Goal: Transaction & Acquisition: Purchase product/service

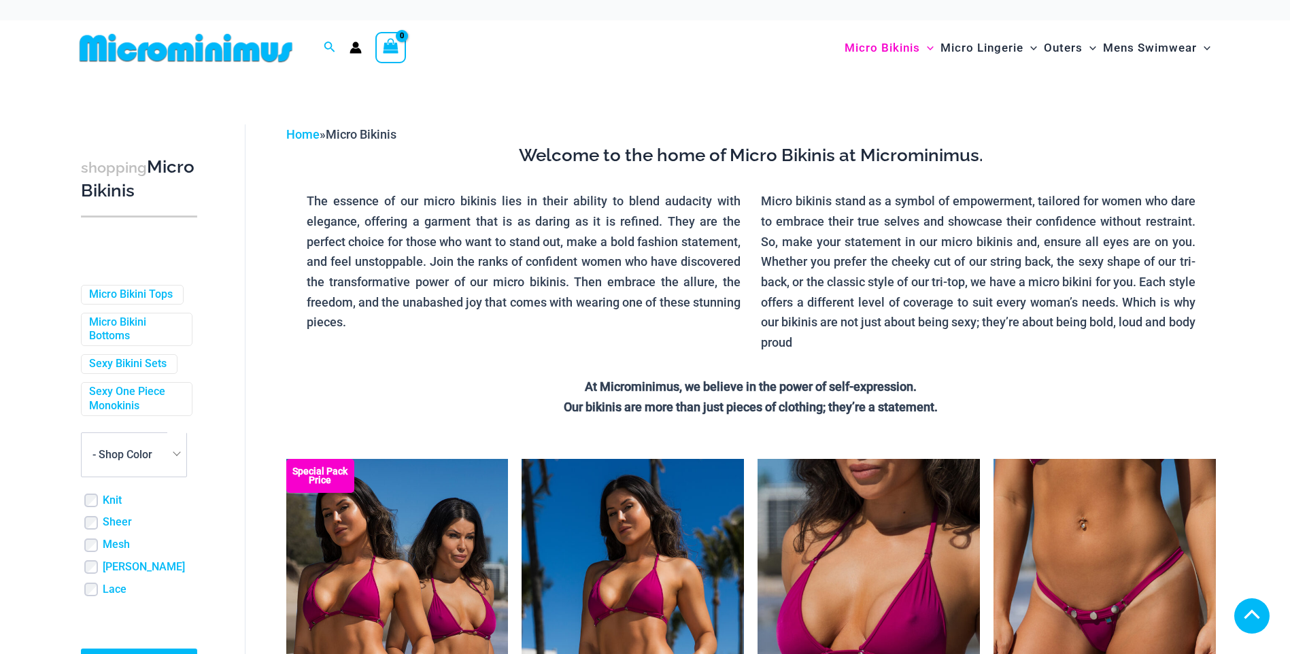
scroll to position [487, 0]
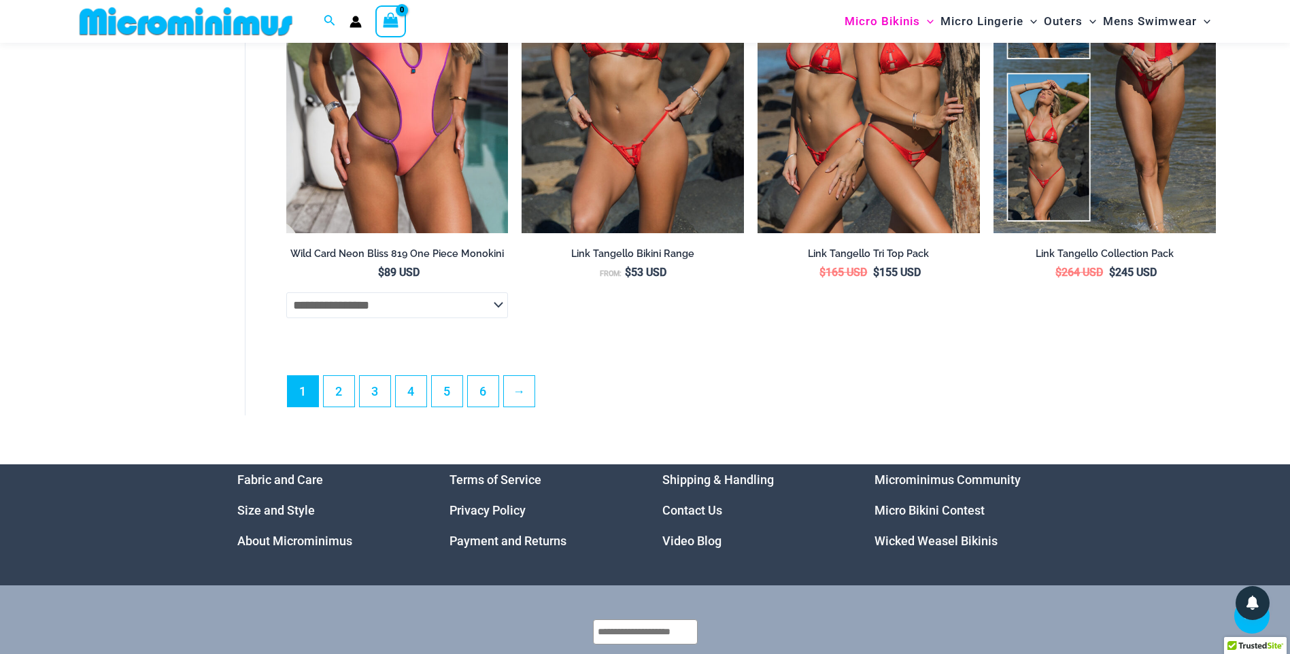
scroll to position [3679, 0]
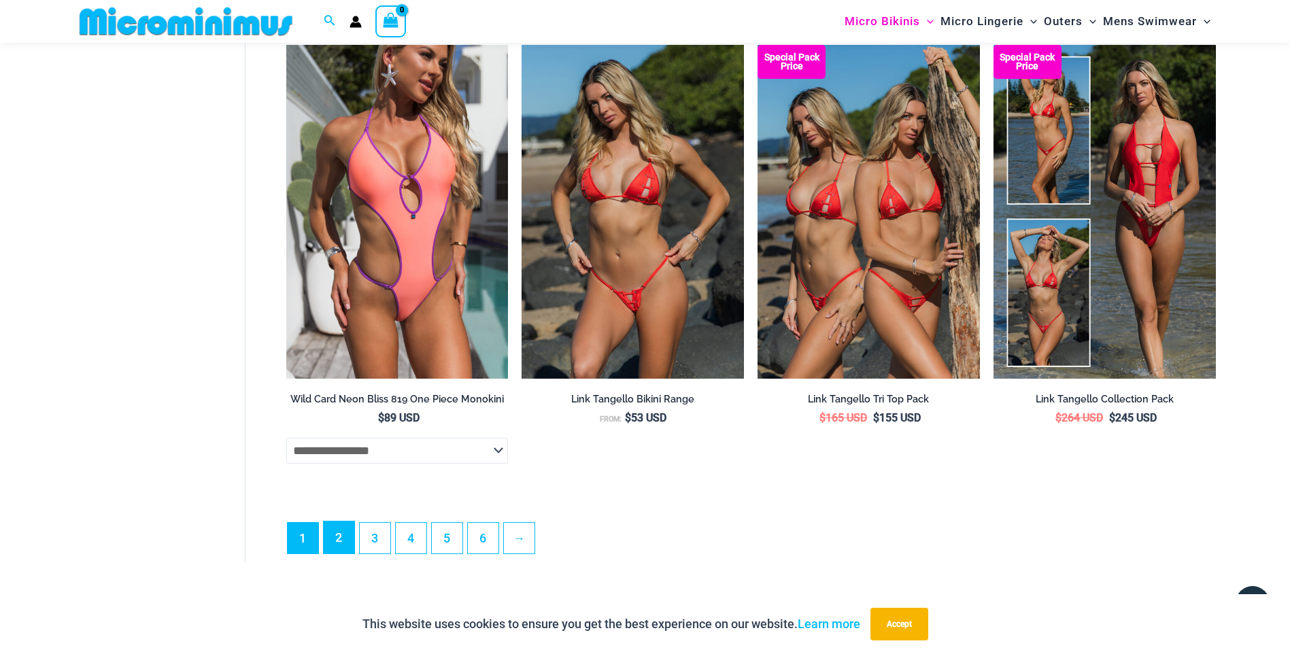
click at [335, 553] on link "2" at bounding box center [339, 537] width 31 height 32
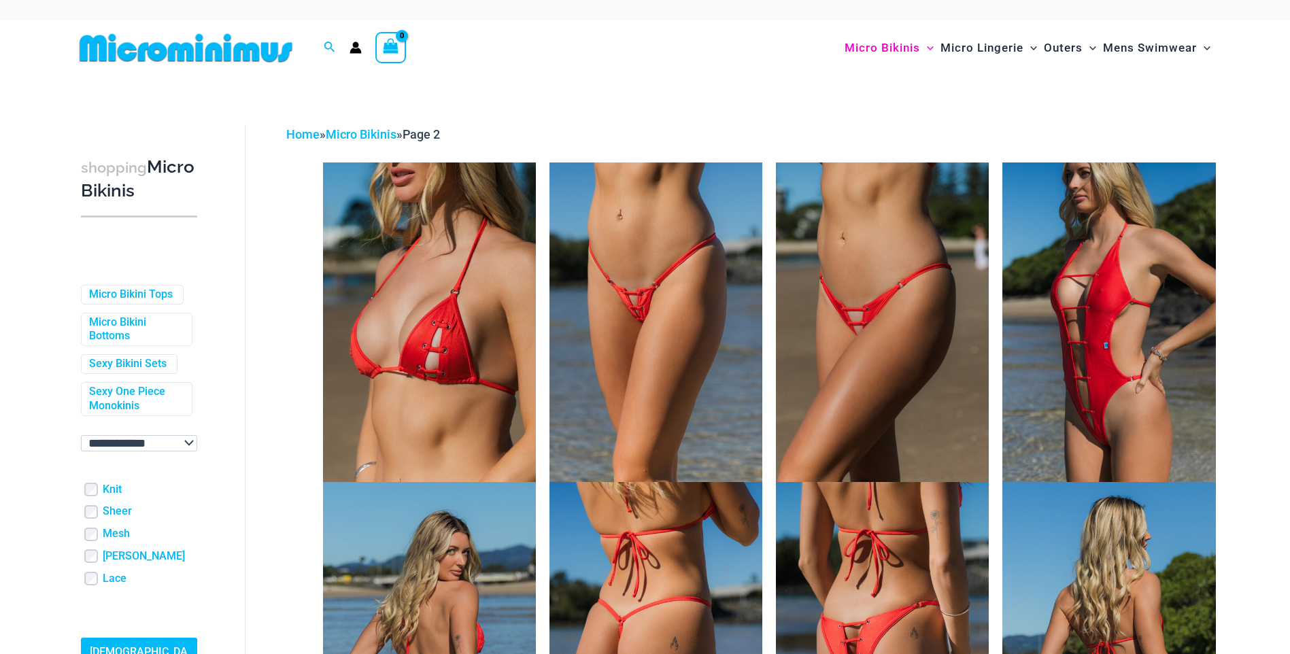
click at [638, 324] on img at bounding box center [655, 322] width 213 height 320
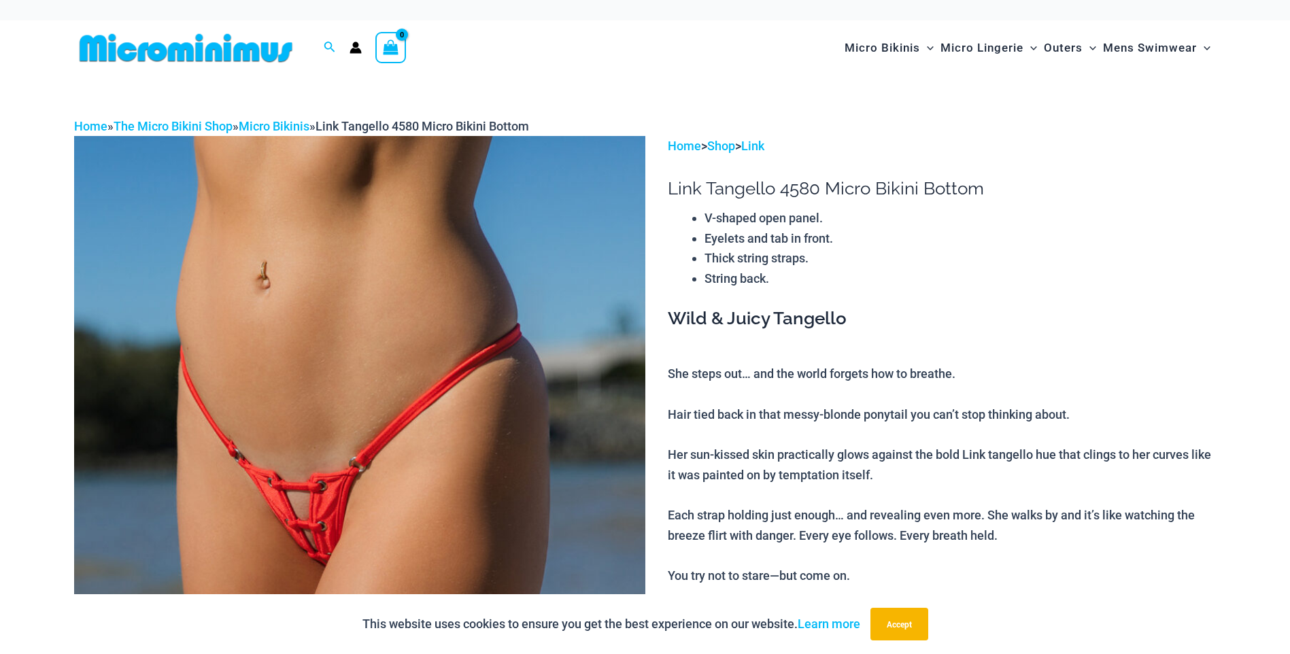
scroll to position [204, 0]
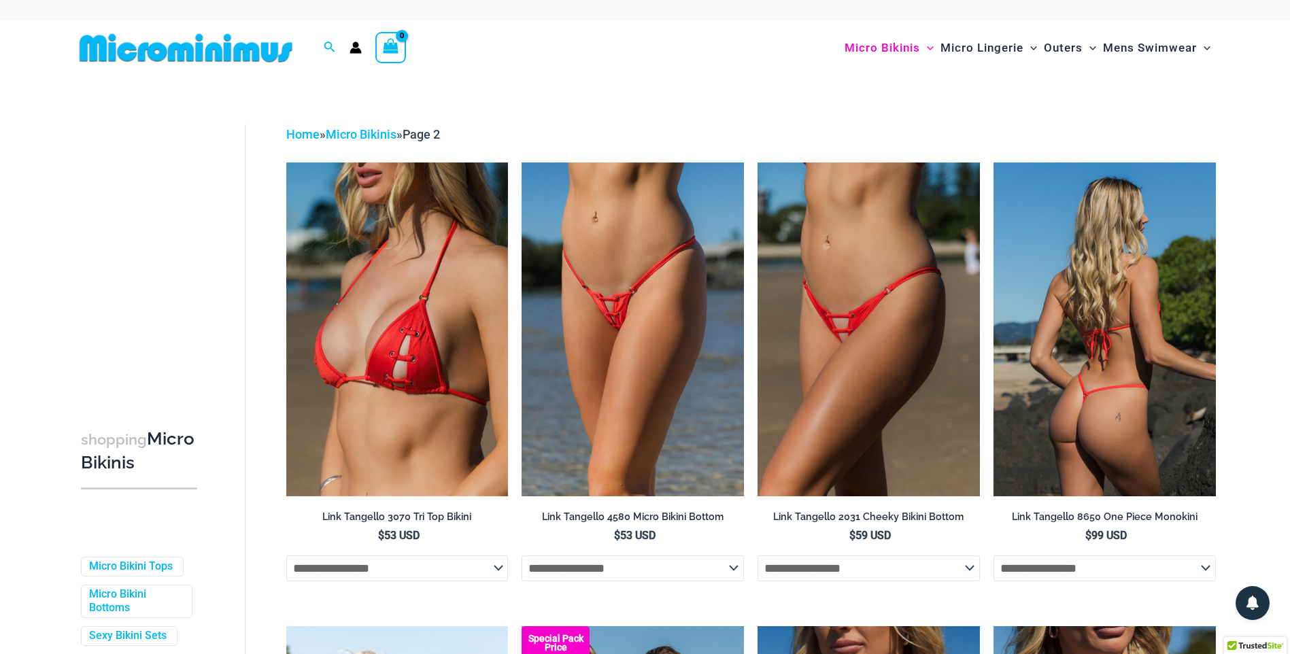
click at [1054, 294] on img at bounding box center [1104, 328] width 222 height 333
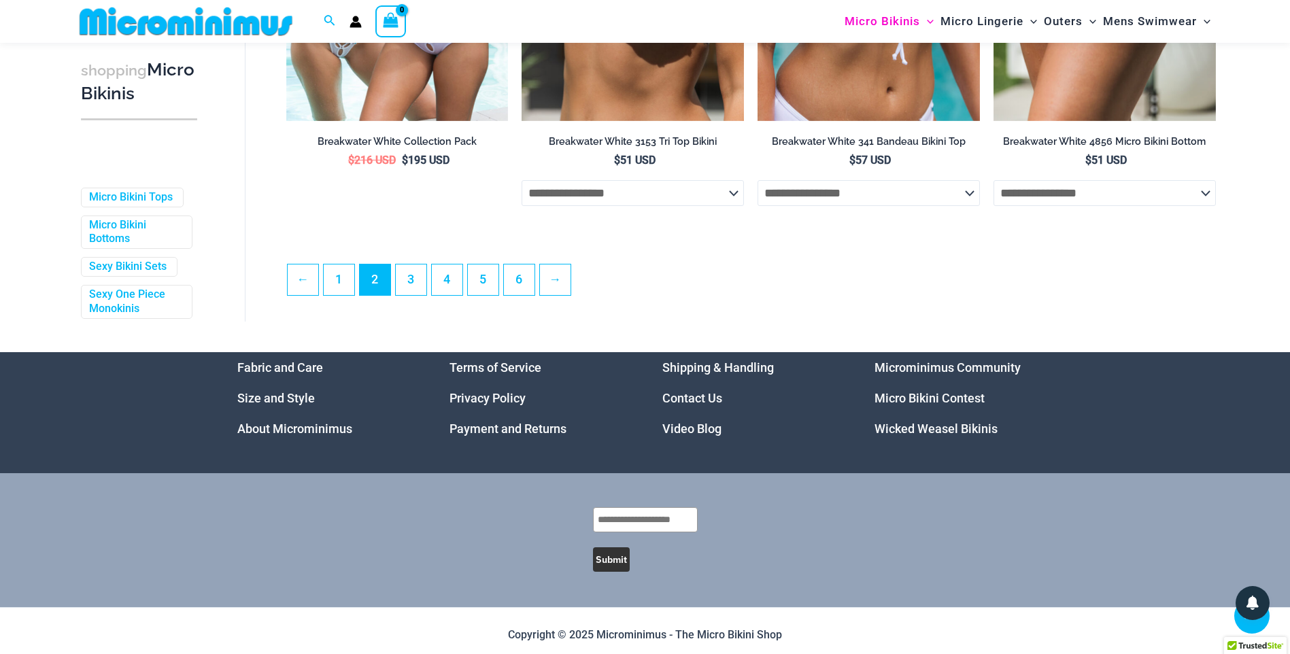
scroll to position [3668, 0]
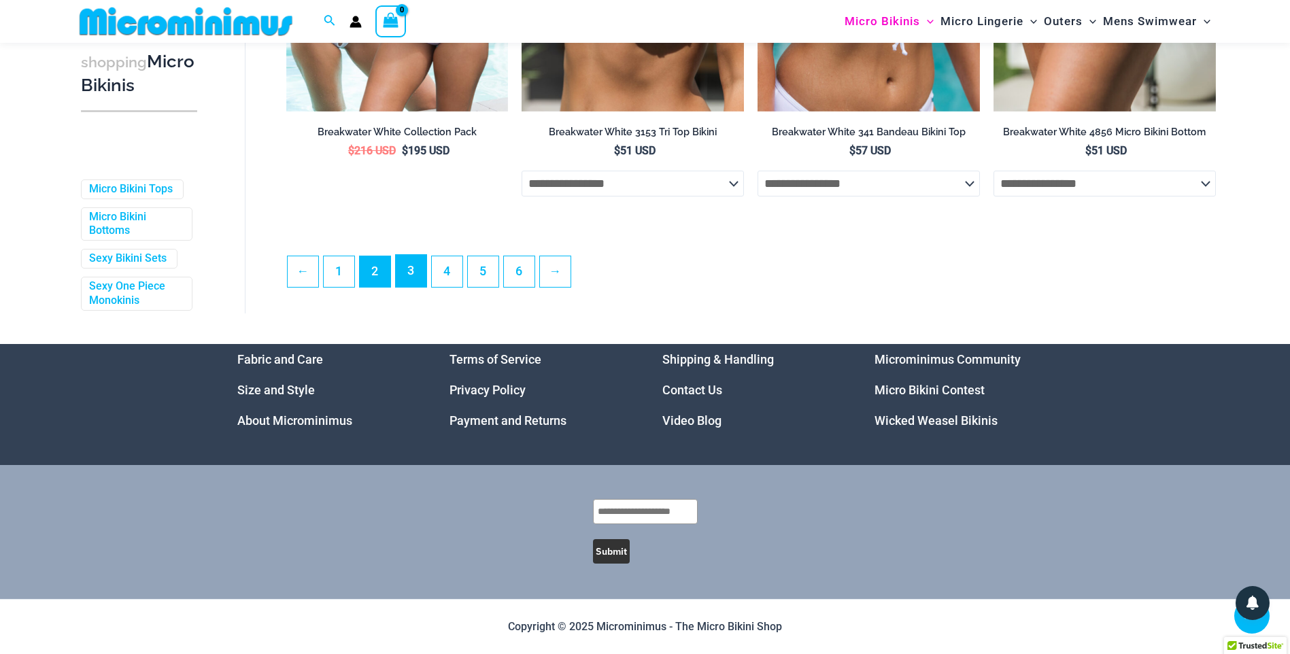
click at [425, 277] on link "3" at bounding box center [411, 271] width 31 height 32
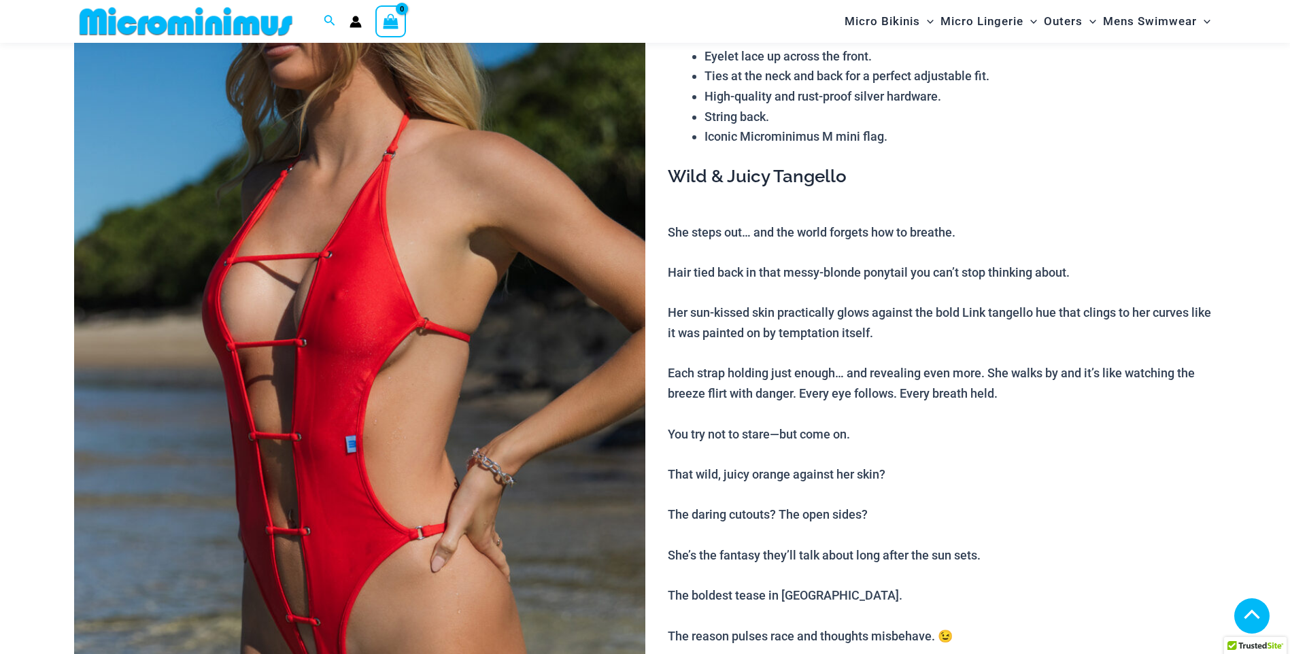
scroll to position [884, 0]
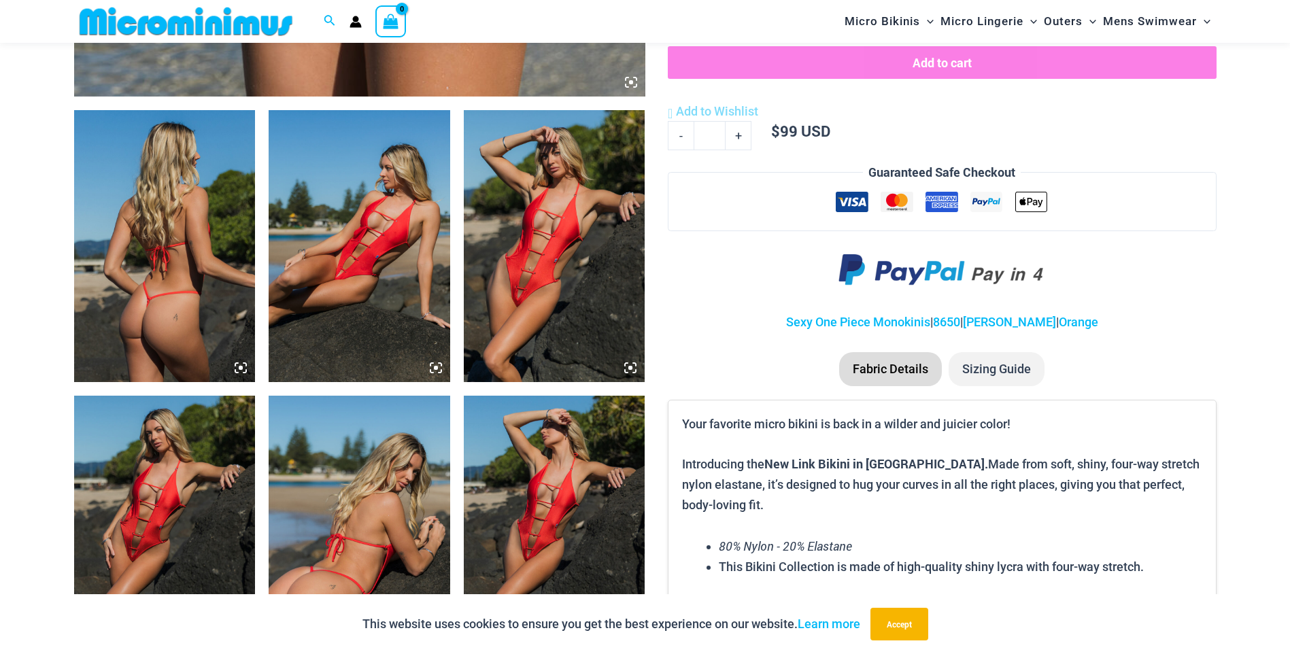
click at [183, 220] on img at bounding box center [165, 246] width 182 height 272
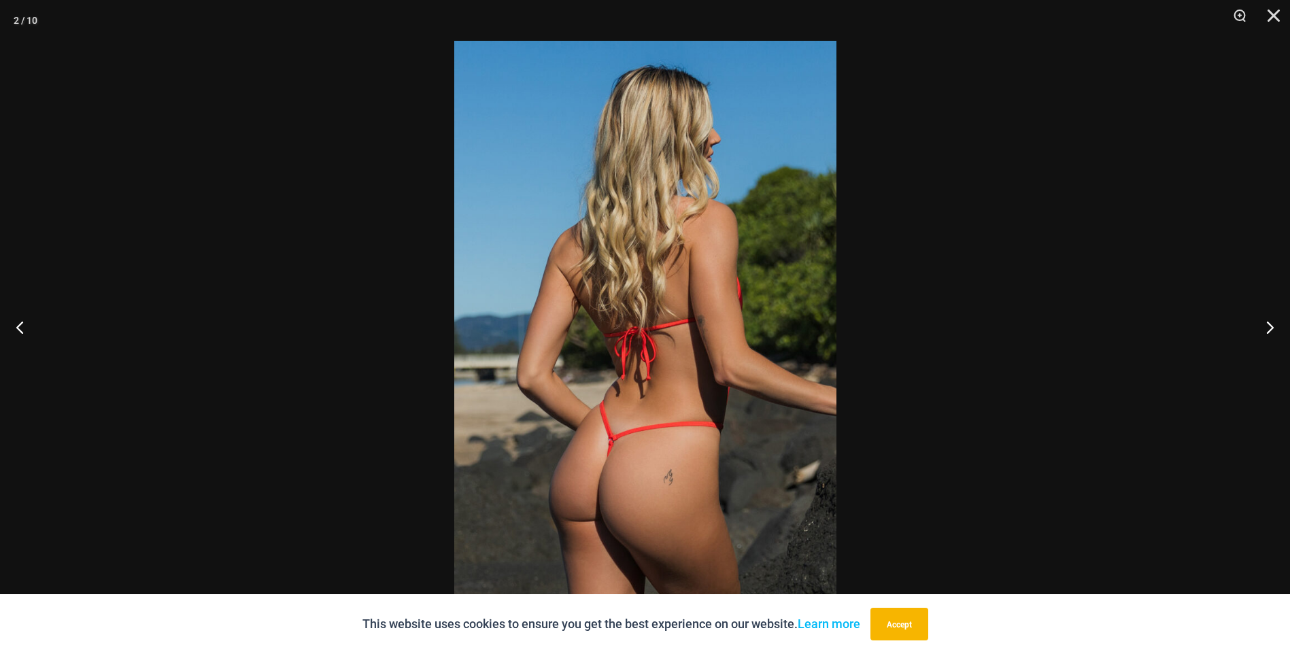
click at [766, 326] on img at bounding box center [645, 327] width 382 height 572
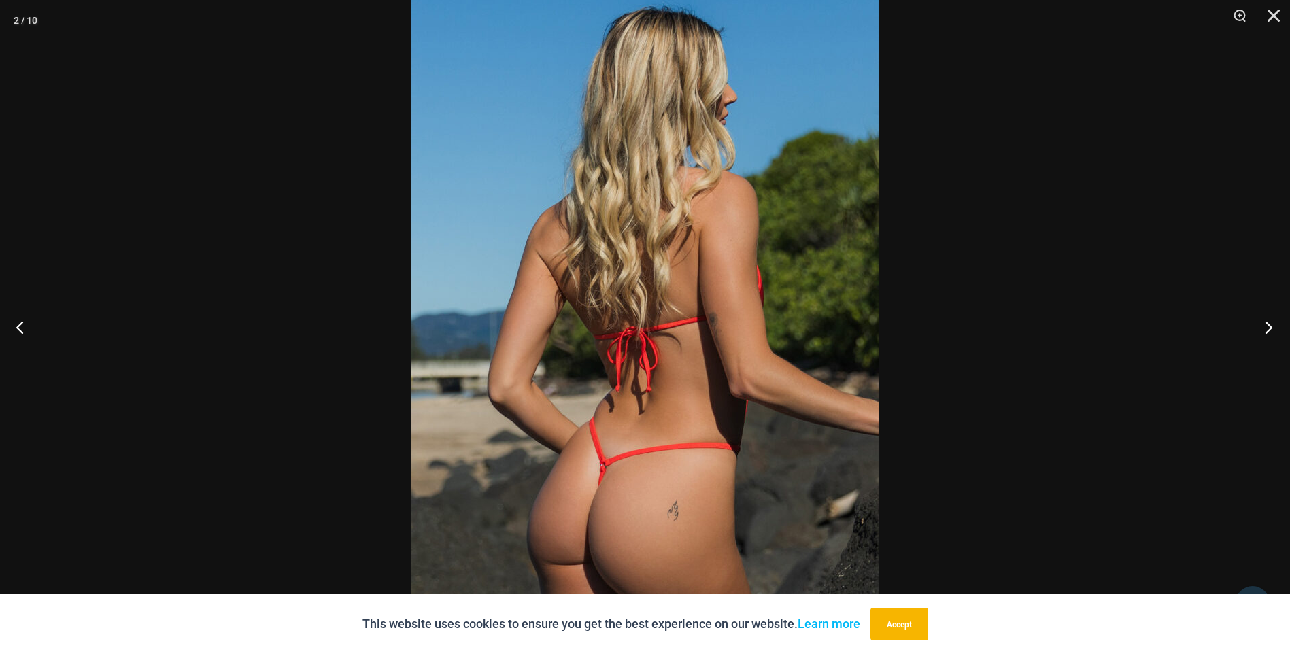
click at [1273, 330] on button "Next" at bounding box center [1264, 327] width 51 height 68
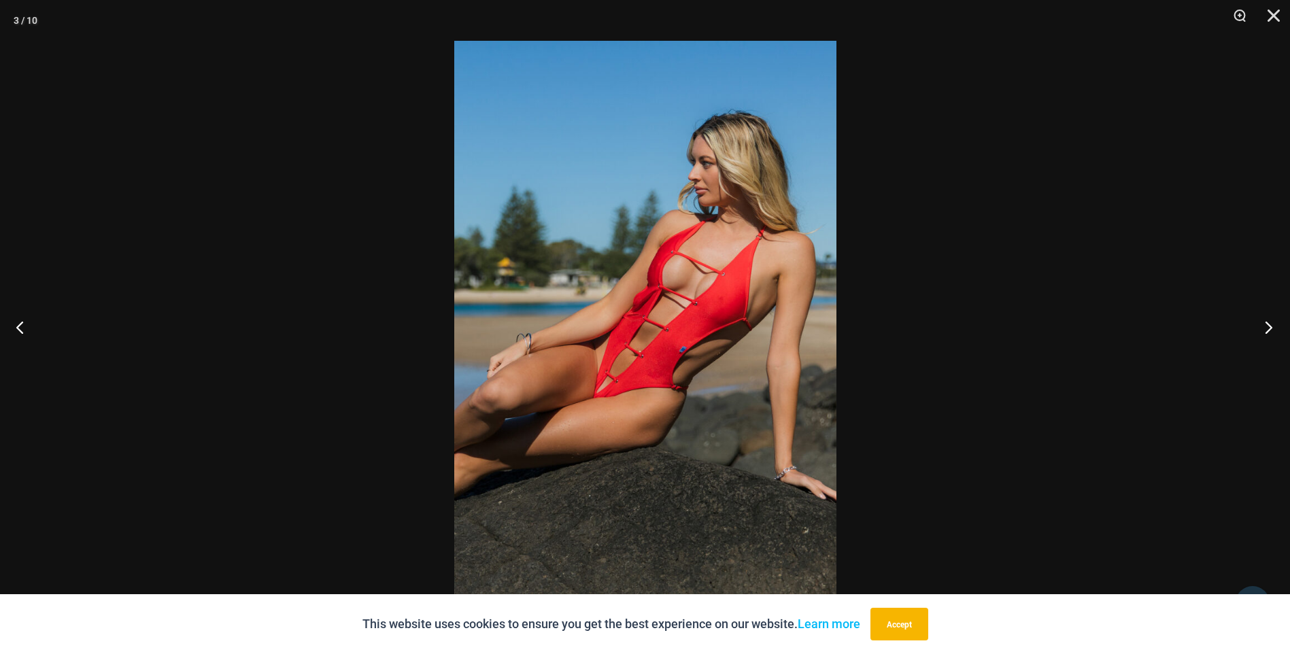
click at [1273, 330] on button "Next" at bounding box center [1264, 327] width 51 height 68
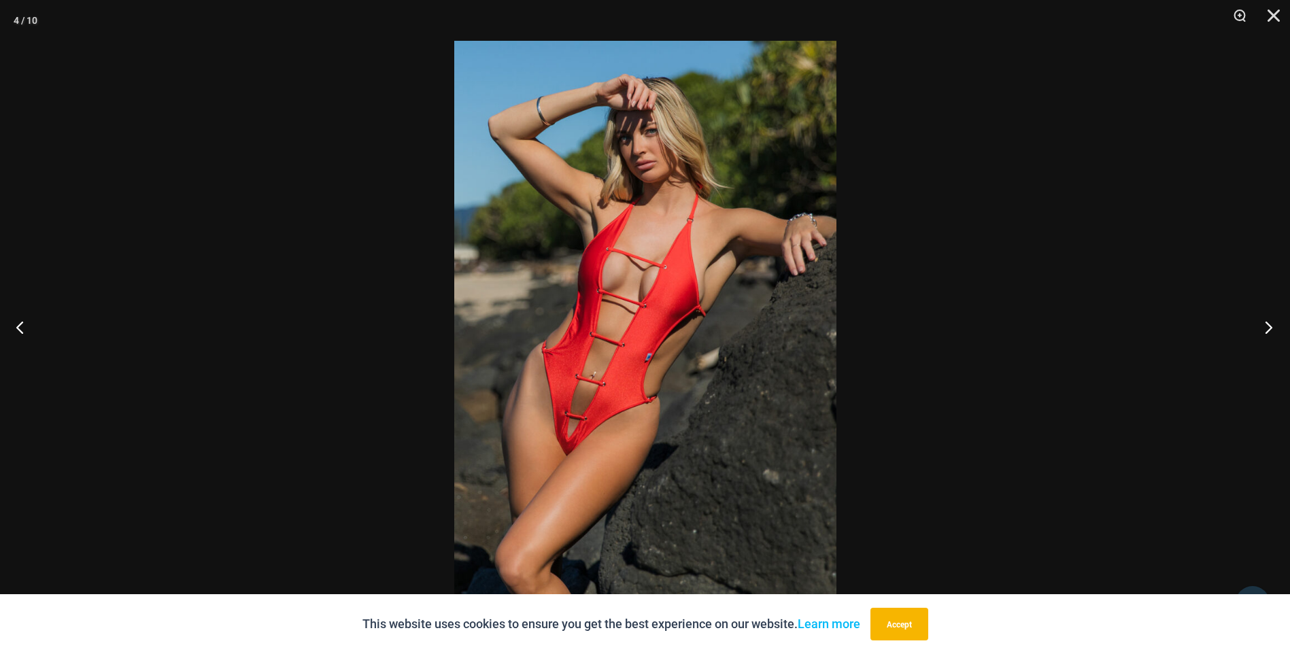
click at [1273, 330] on button "Next" at bounding box center [1264, 327] width 51 height 68
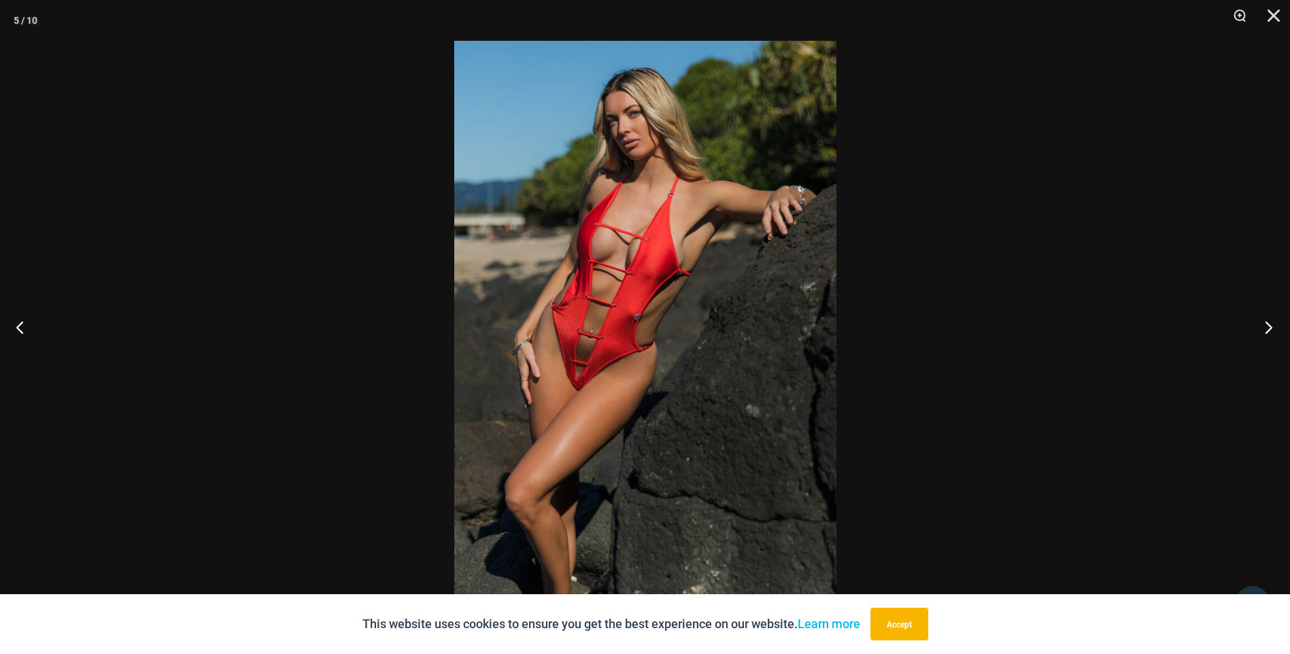
click at [1273, 330] on button "Next" at bounding box center [1264, 327] width 51 height 68
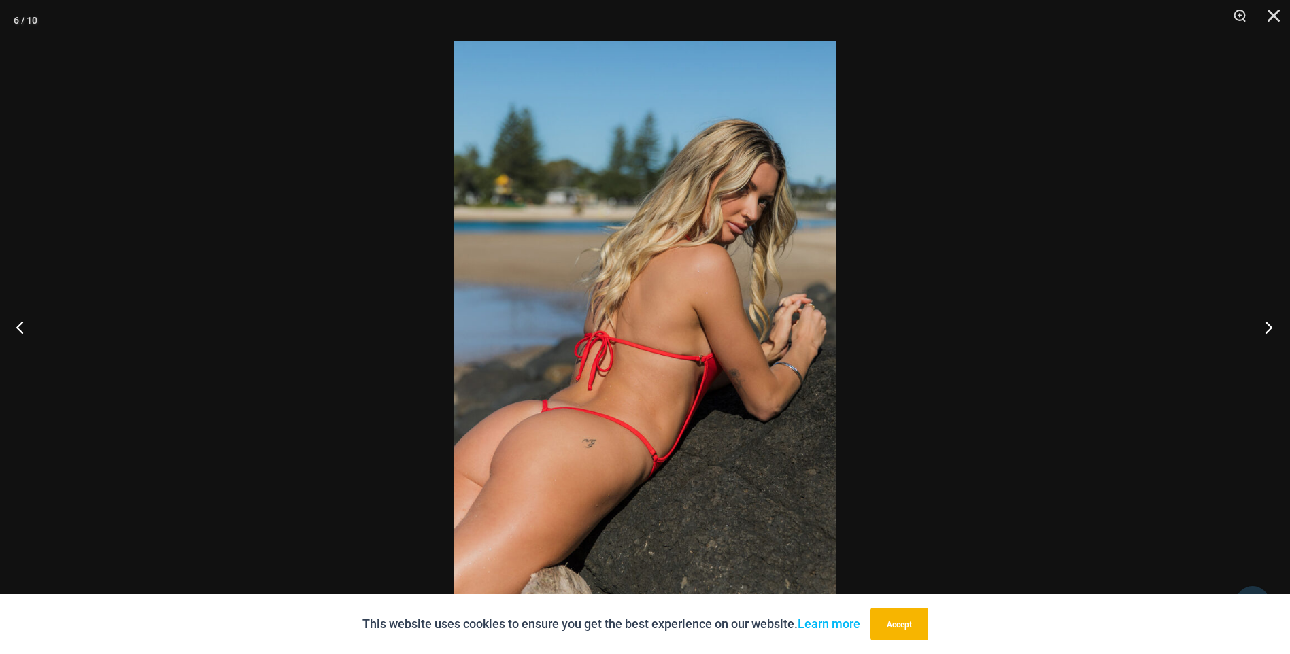
click at [1273, 330] on button "Next" at bounding box center [1264, 327] width 51 height 68
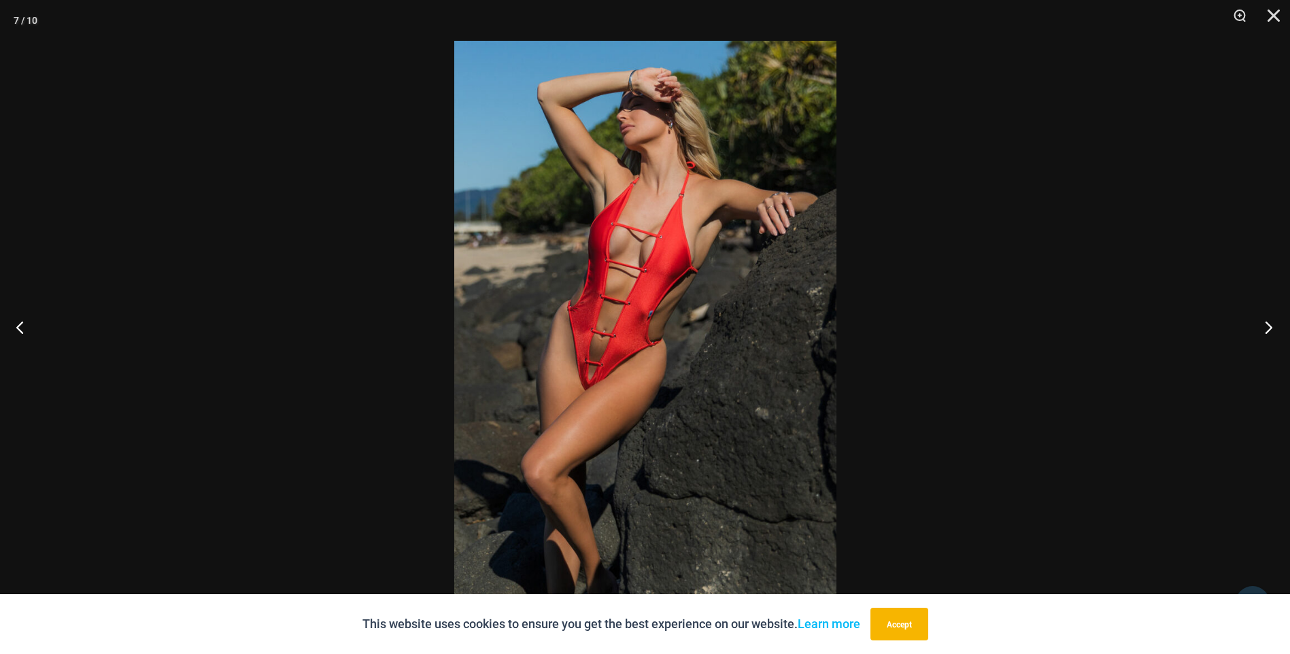
click at [1273, 330] on button "Next" at bounding box center [1264, 327] width 51 height 68
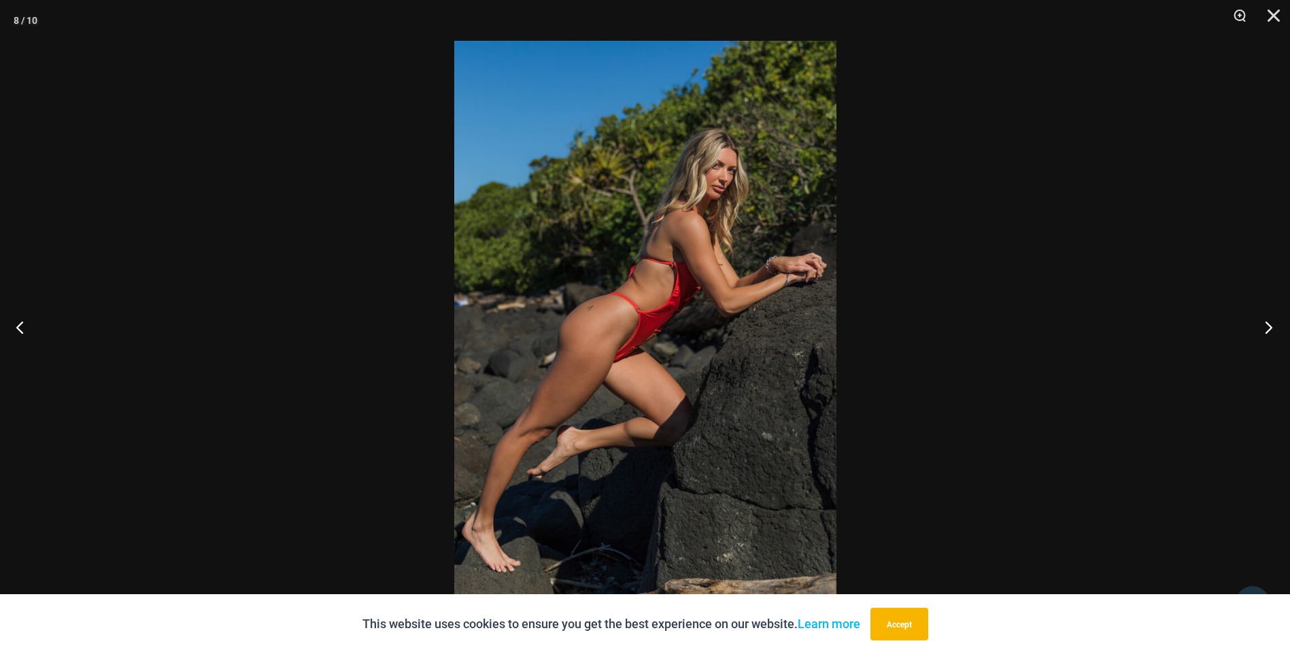
click at [1273, 330] on button "Next" at bounding box center [1264, 327] width 51 height 68
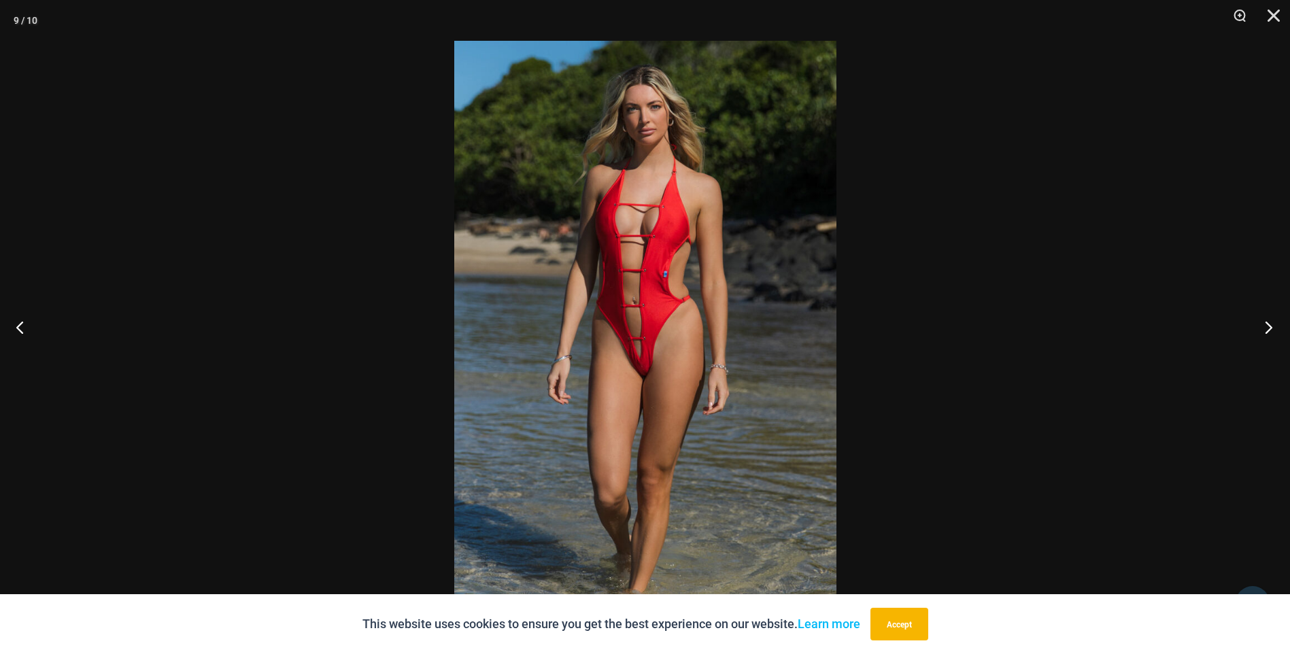
click at [1273, 330] on button "Next" at bounding box center [1264, 327] width 51 height 68
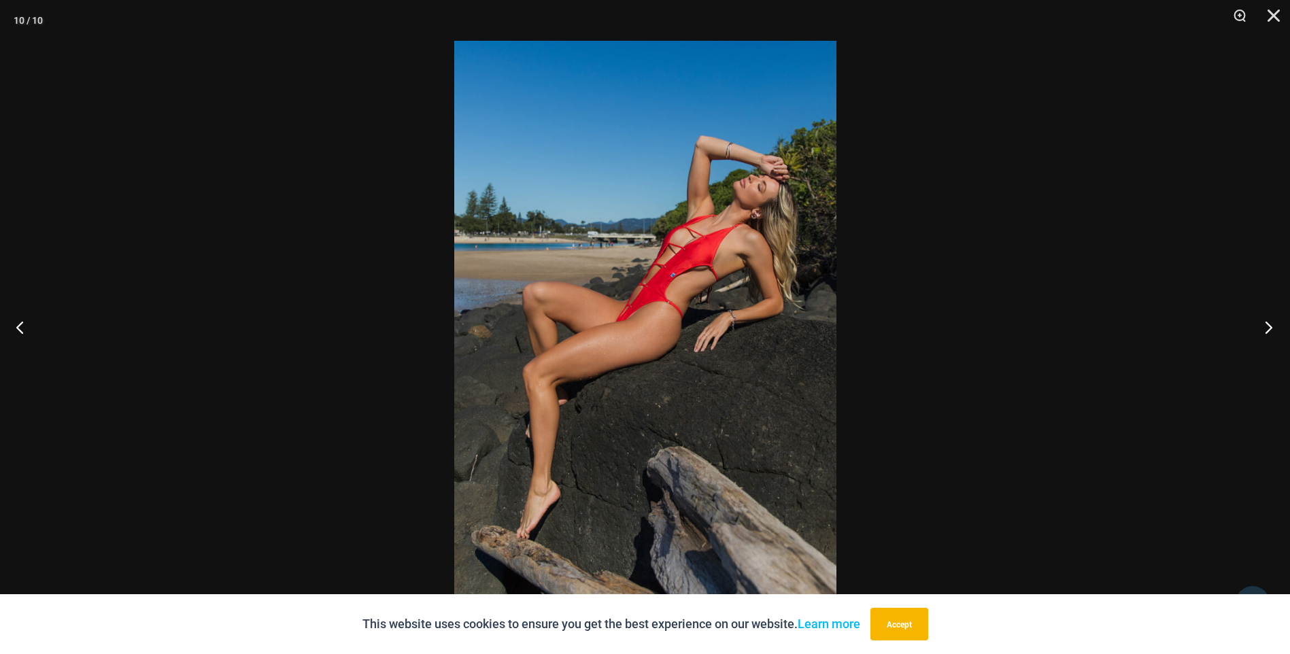
click at [1273, 330] on button "Next" at bounding box center [1264, 327] width 51 height 68
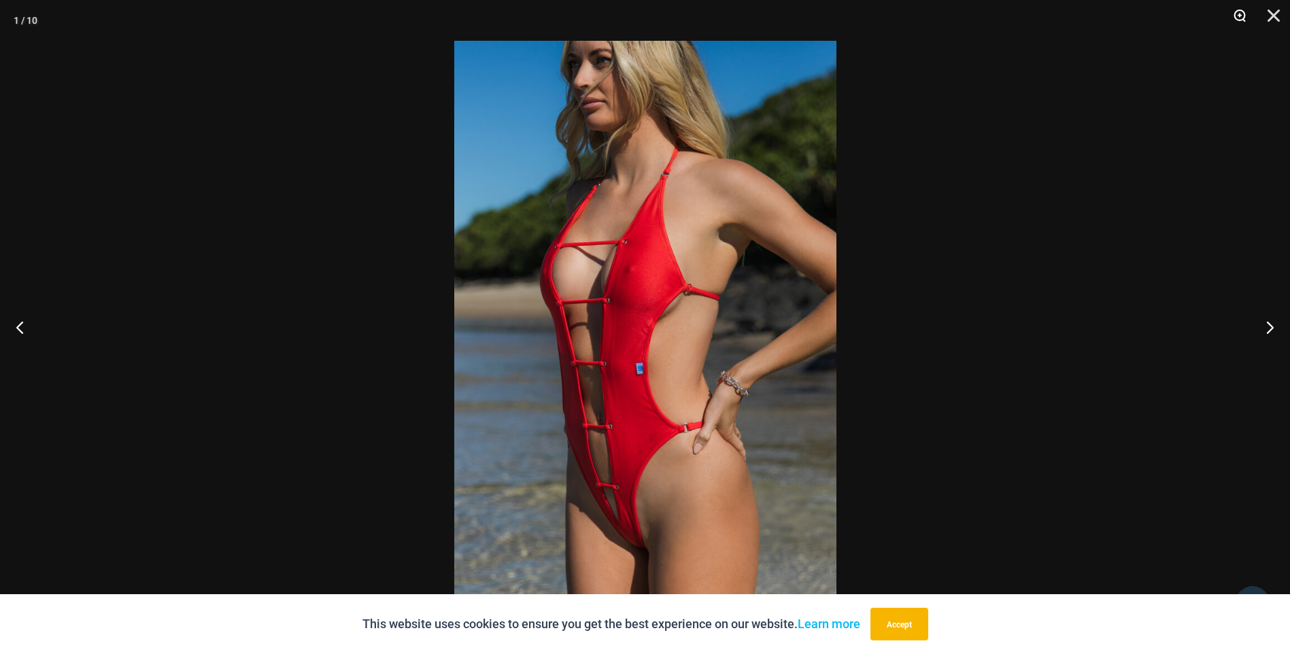
click at [1243, 19] on button "Zoom" at bounding box center [1235, 20] width 34 height 41
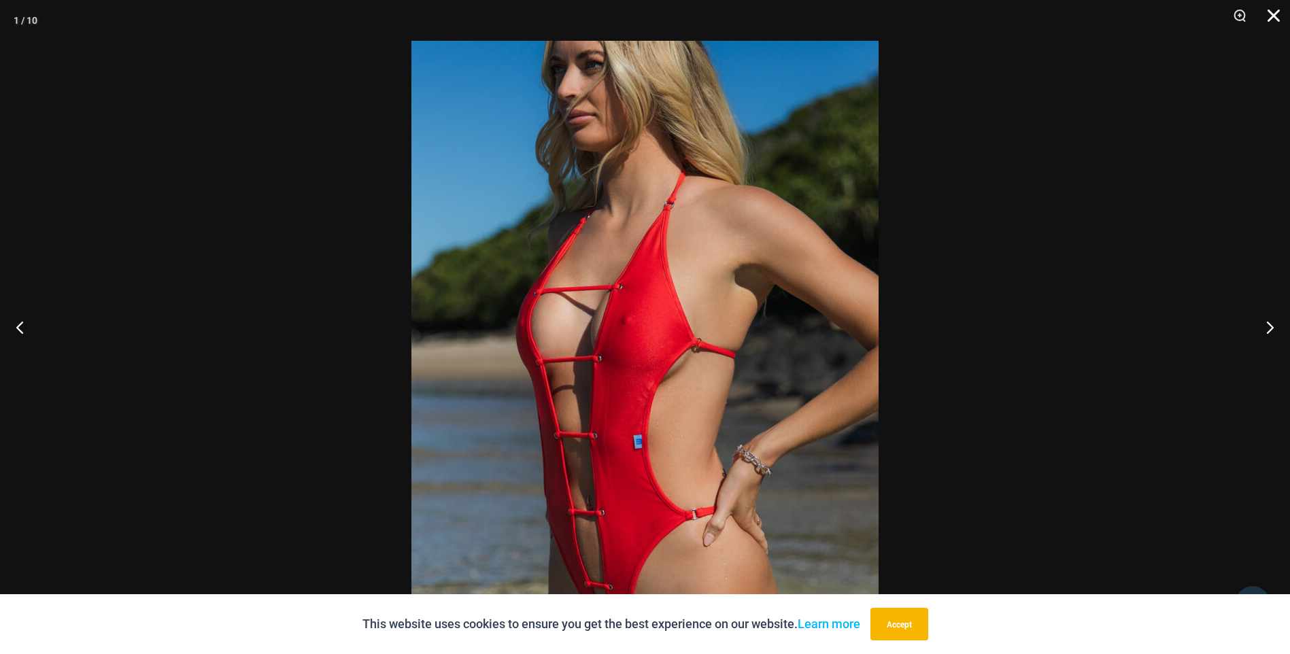
click at [1276, 19] on button "Close" at bounding box center [1269, 20] width 34 height 41
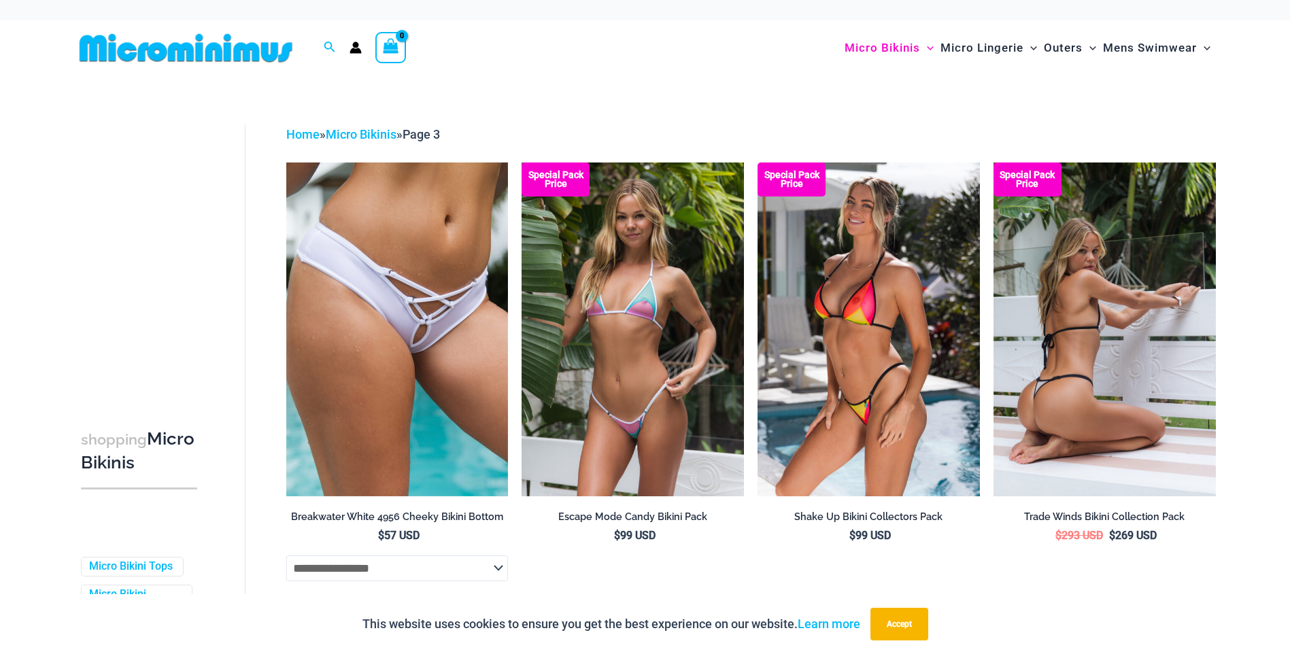
click at [1071, 309] on img at bounding box center [1104, 328] width 222 height 333
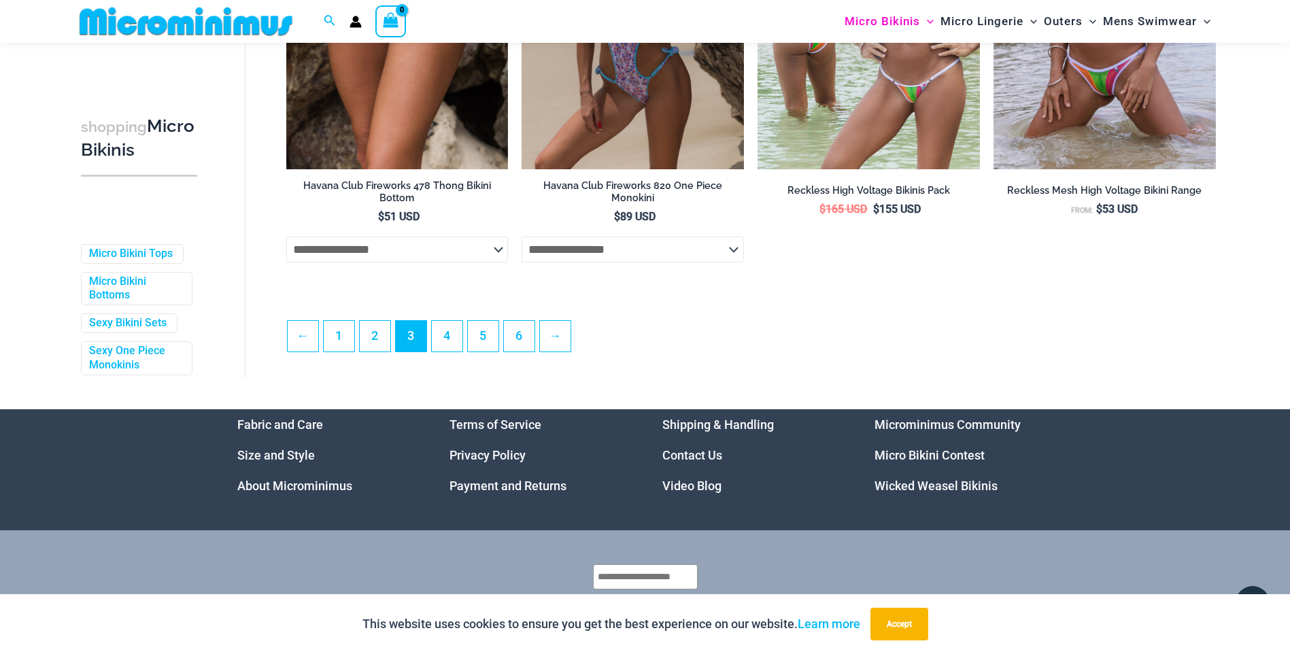
scroll to position [3650, 0]
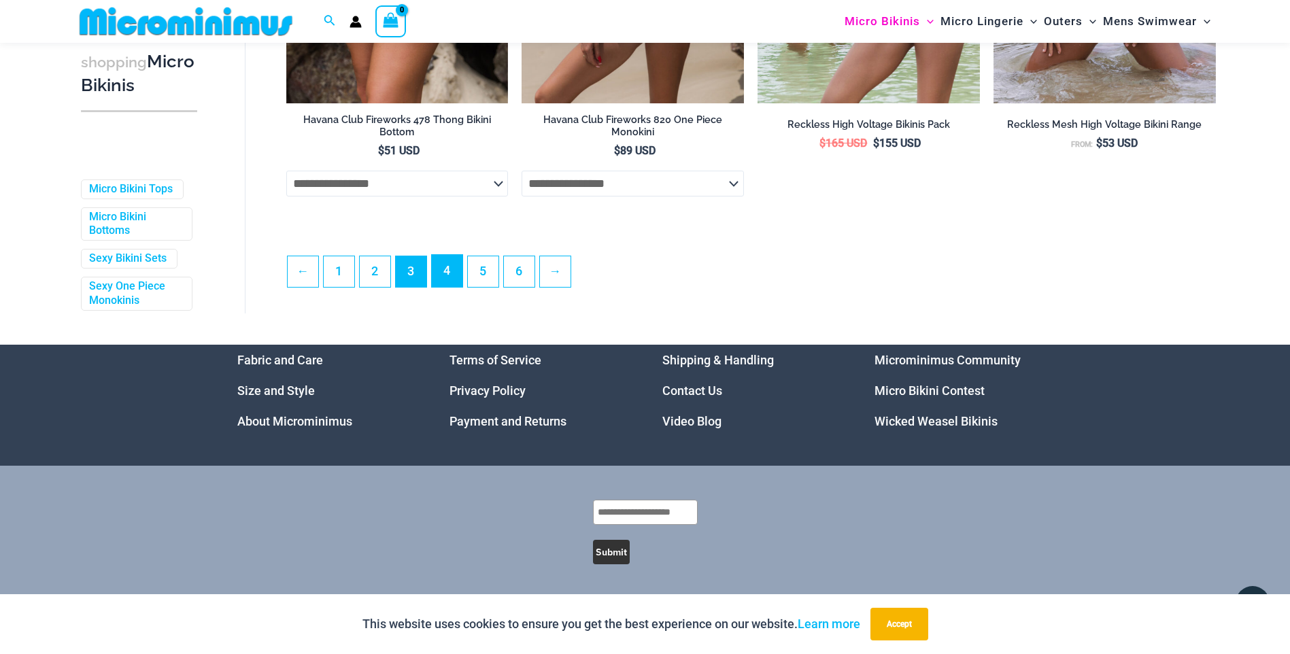
click at [451, 282] on link "4" at bounding box center [447, 271] width 31 height 32
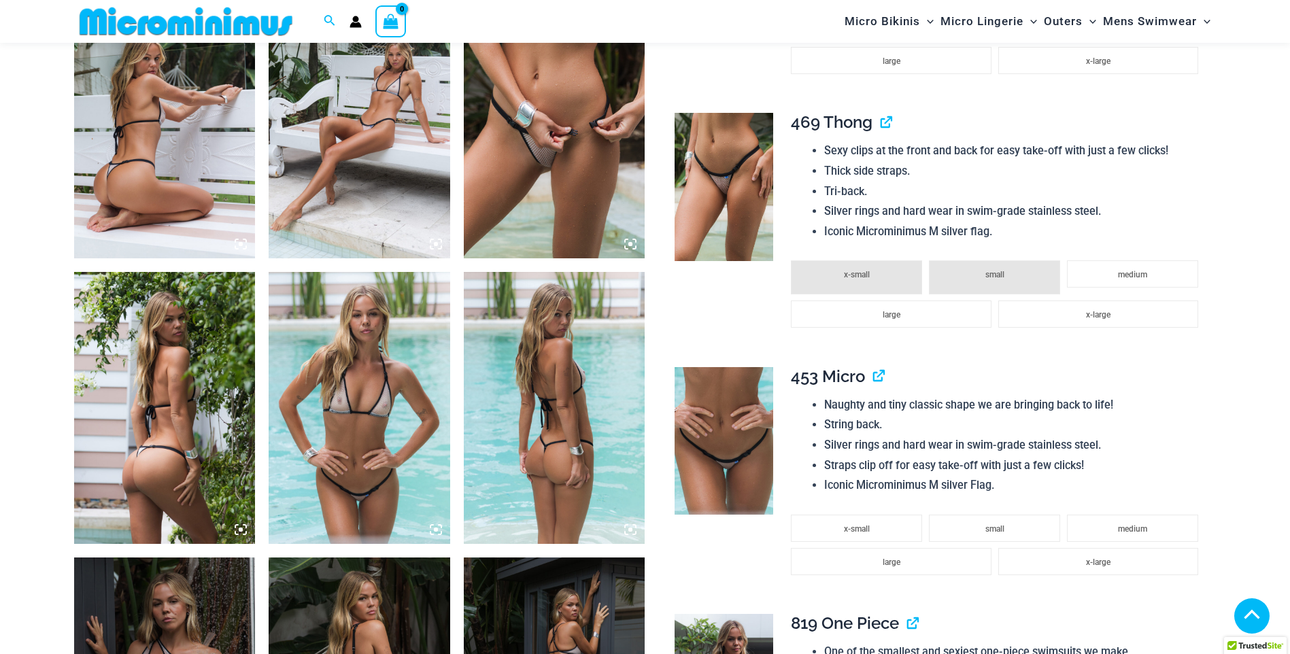
scroll to position [1279, 0]
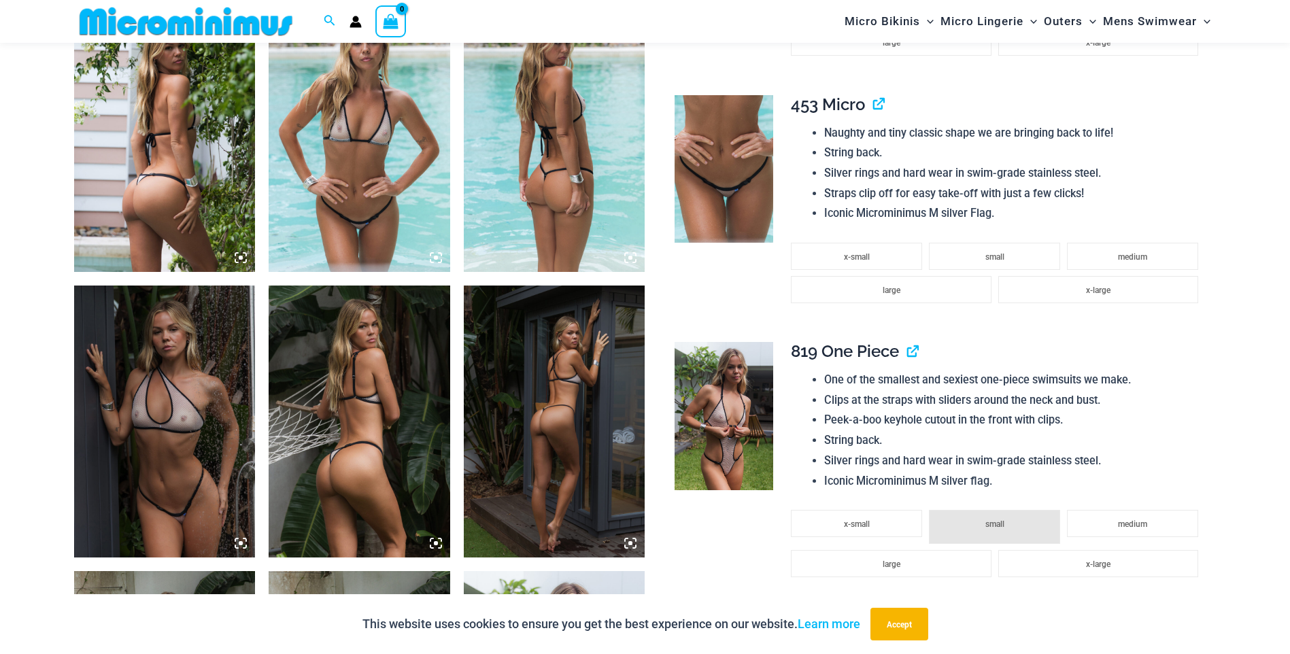
click at [212, 342] on img at bounding box center [165, 422] width 182 height 272
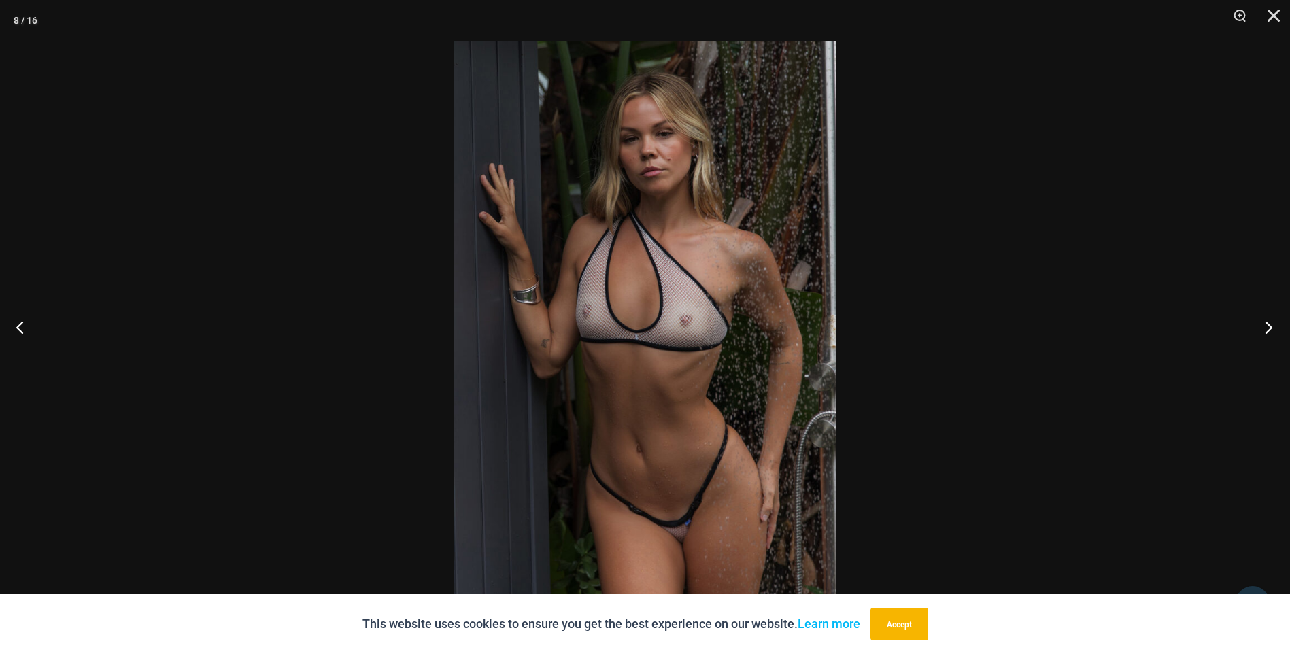
click at [1268, 328] on button "Next" at bounding box center [1264, 327] width 51 height 68
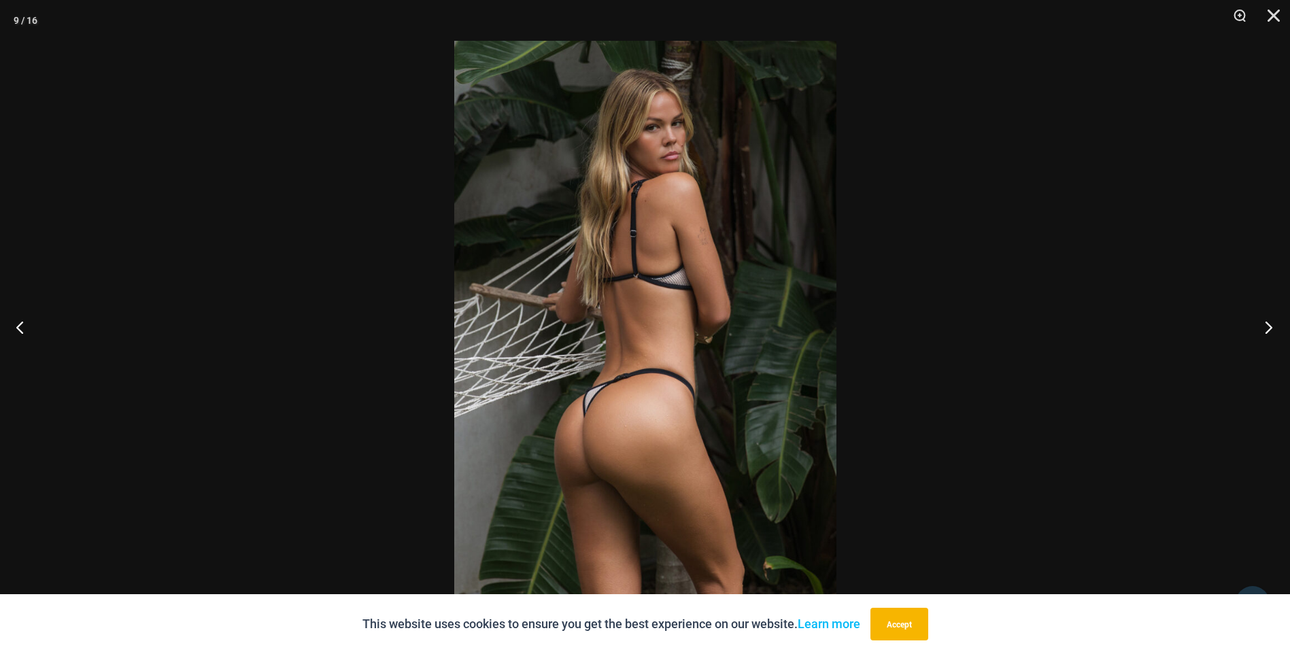
click at [1268, 328] on button "Next" at bounding box center [1264, 327] width 51 height 68
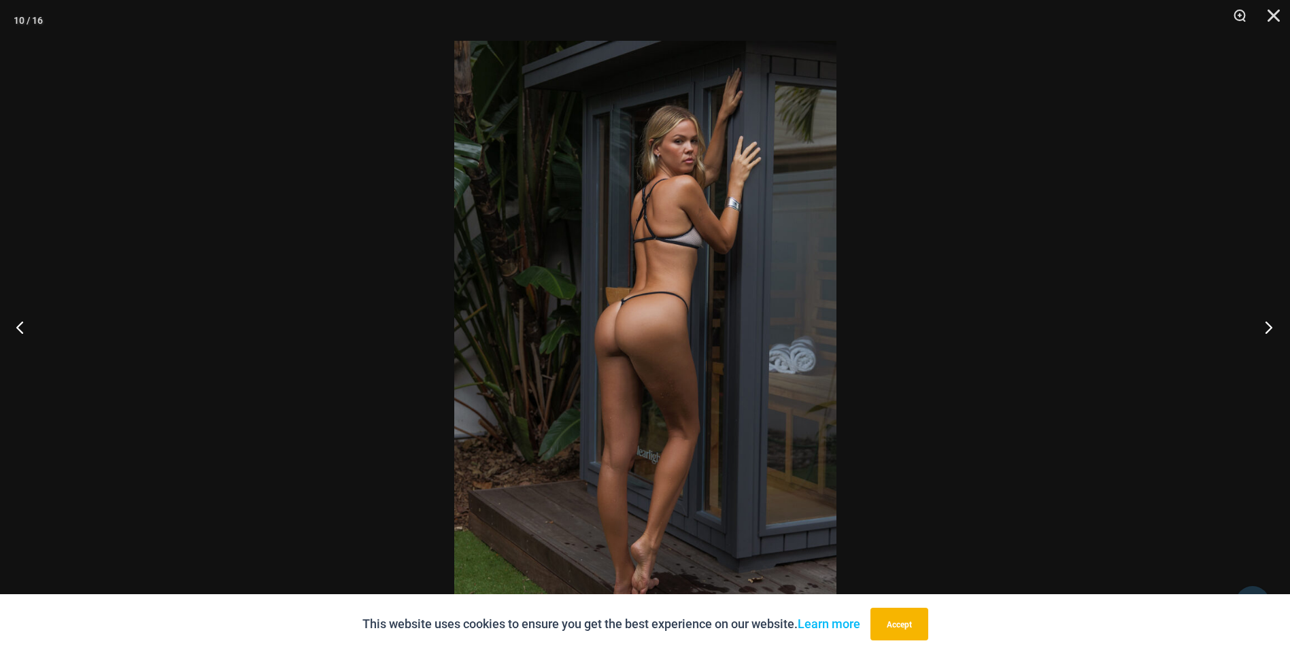
click at [1268, 328] on button "Next" at bounding box center [1264, 327] width 51 height 68
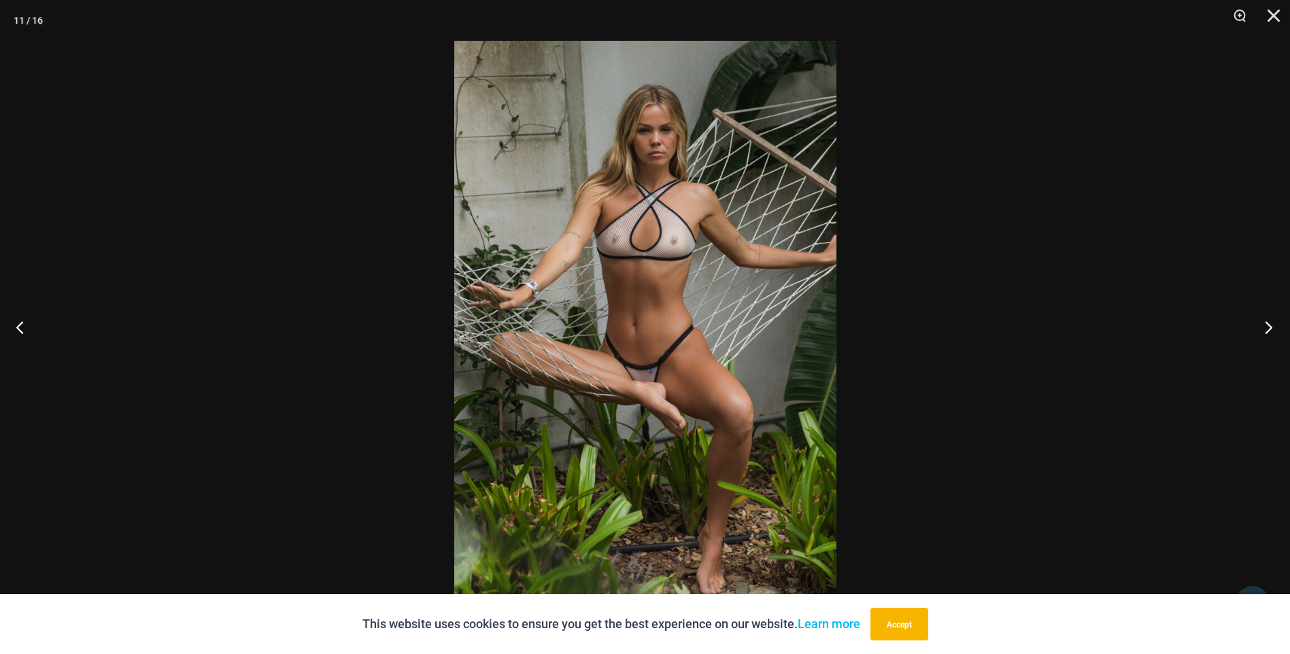
click at [1267, 328] on button "Next" at bounding box center [1264, 327] width 51 height 68
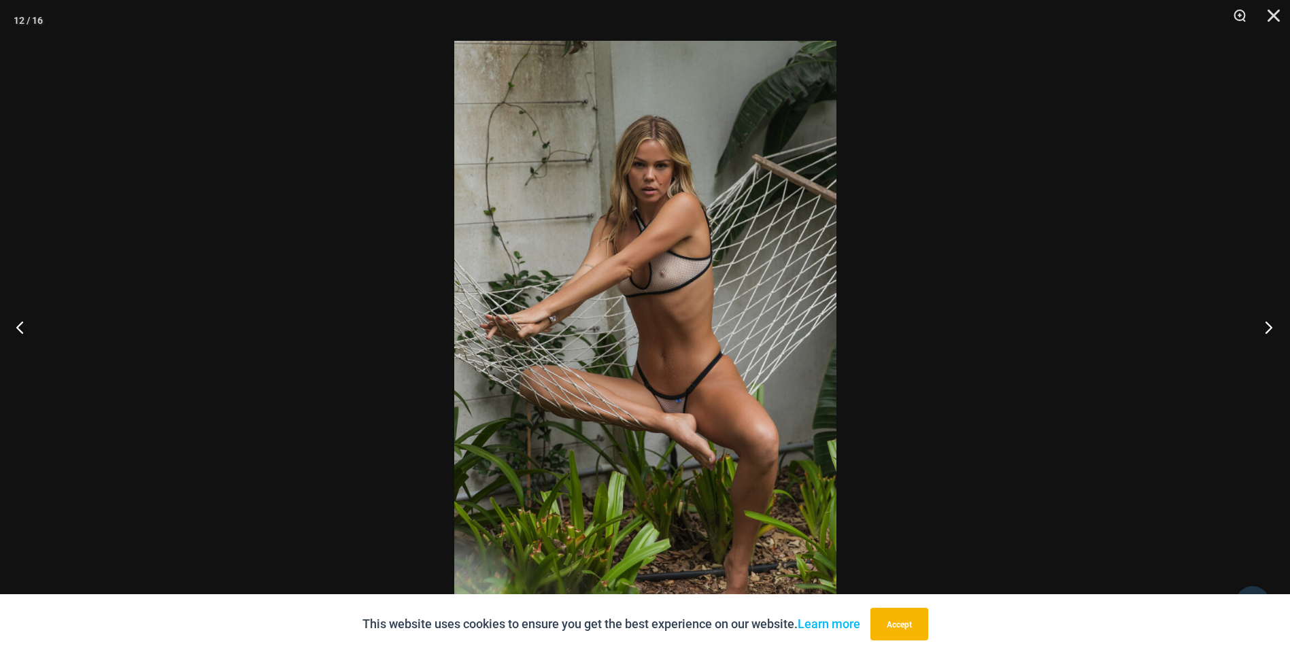
click at [1267, 328] on button "Next" at bounding box center [1264, 327] width 51 height 68
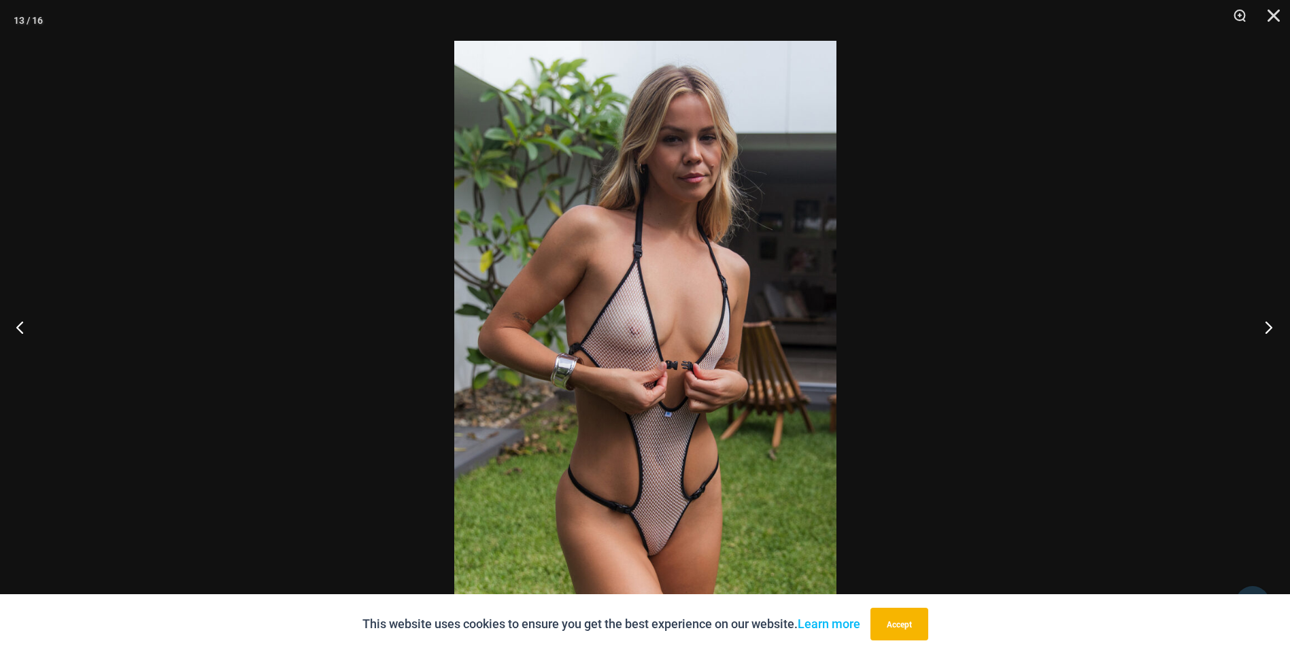
click at [1265, 330] on button "Next" at bounding box center [1264, 327] width 51 height 68
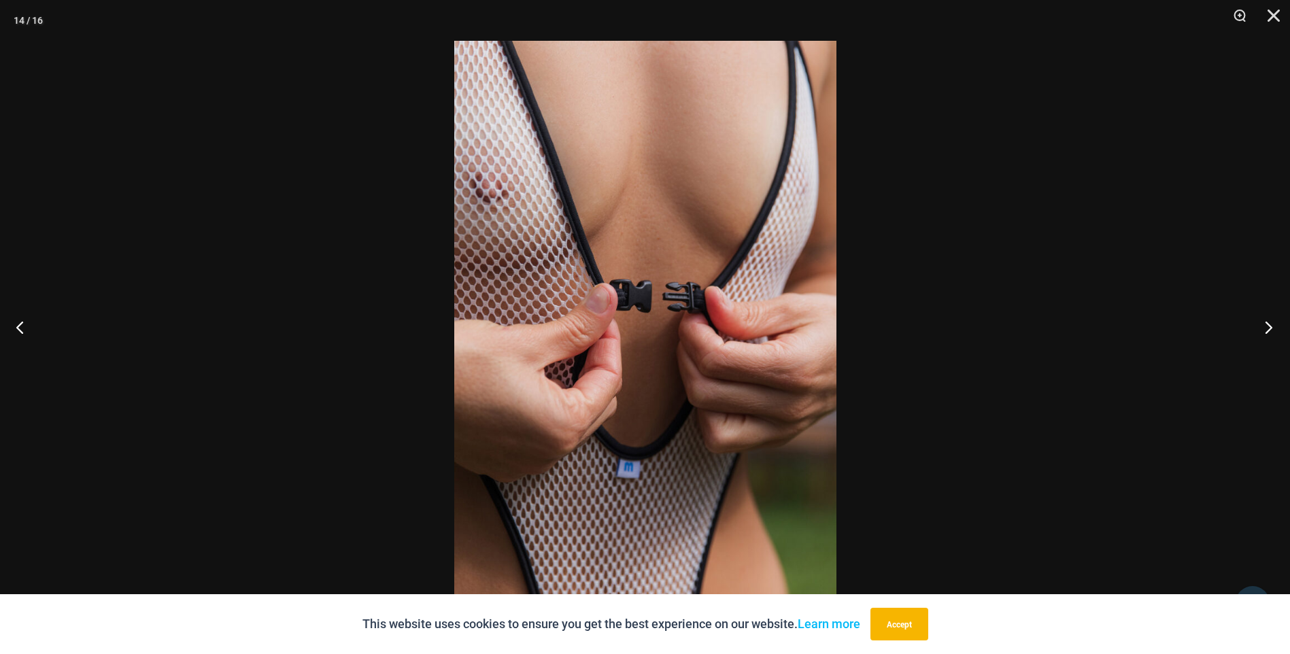
click at [1265, 330] on button "Next" at bounding box center [1264, 327] width 51 height 68
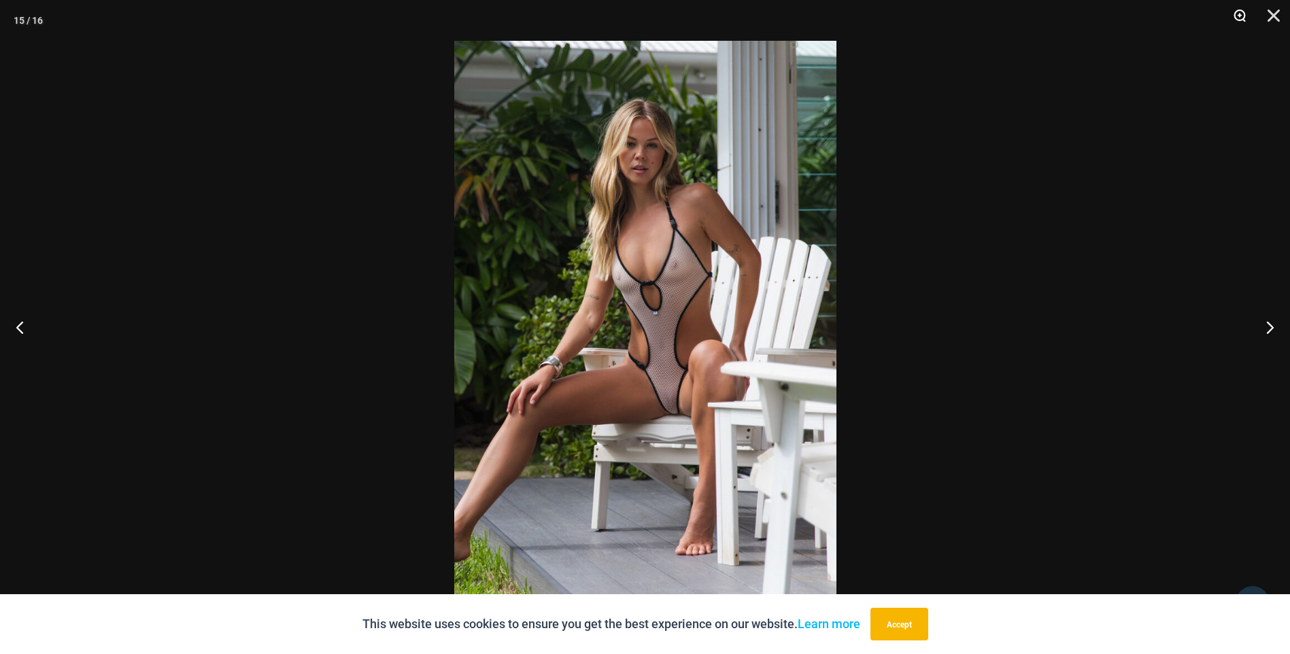
click at [1239, 18] on button "Zoom" at bounding box center [1235, 20] width 34 height 41
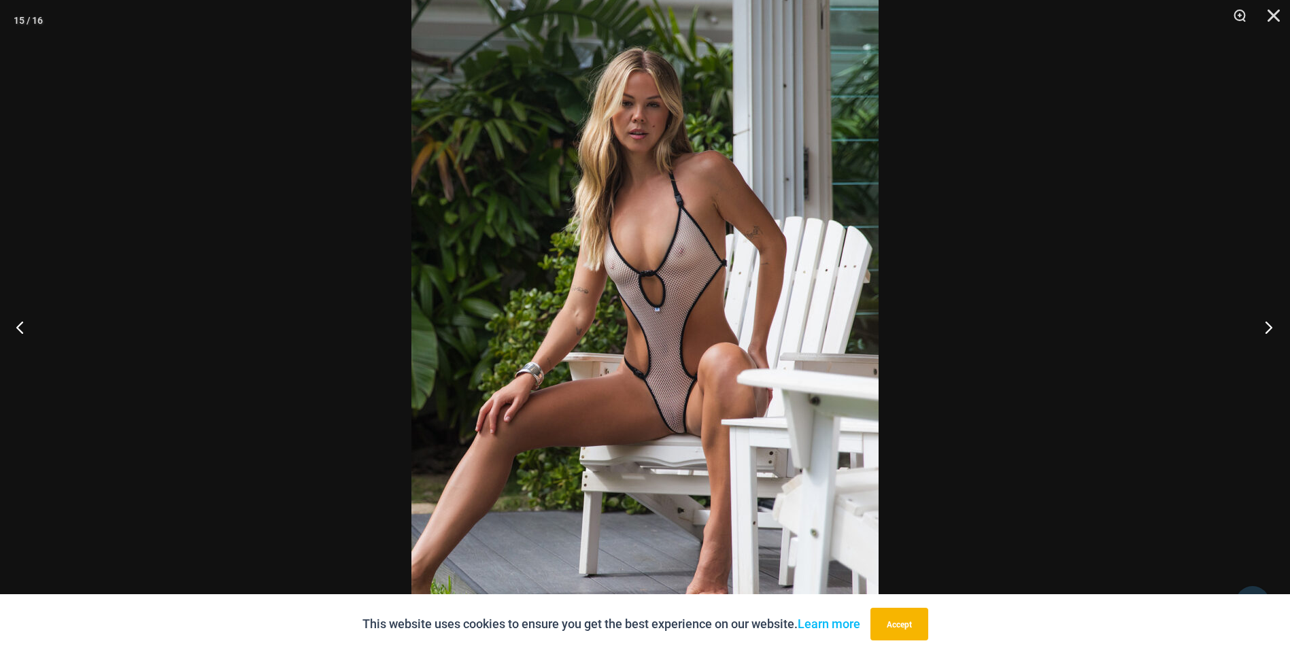
click at [1272, 327] on button "Next" at bounding box center [1264, 327] width 51 height 68
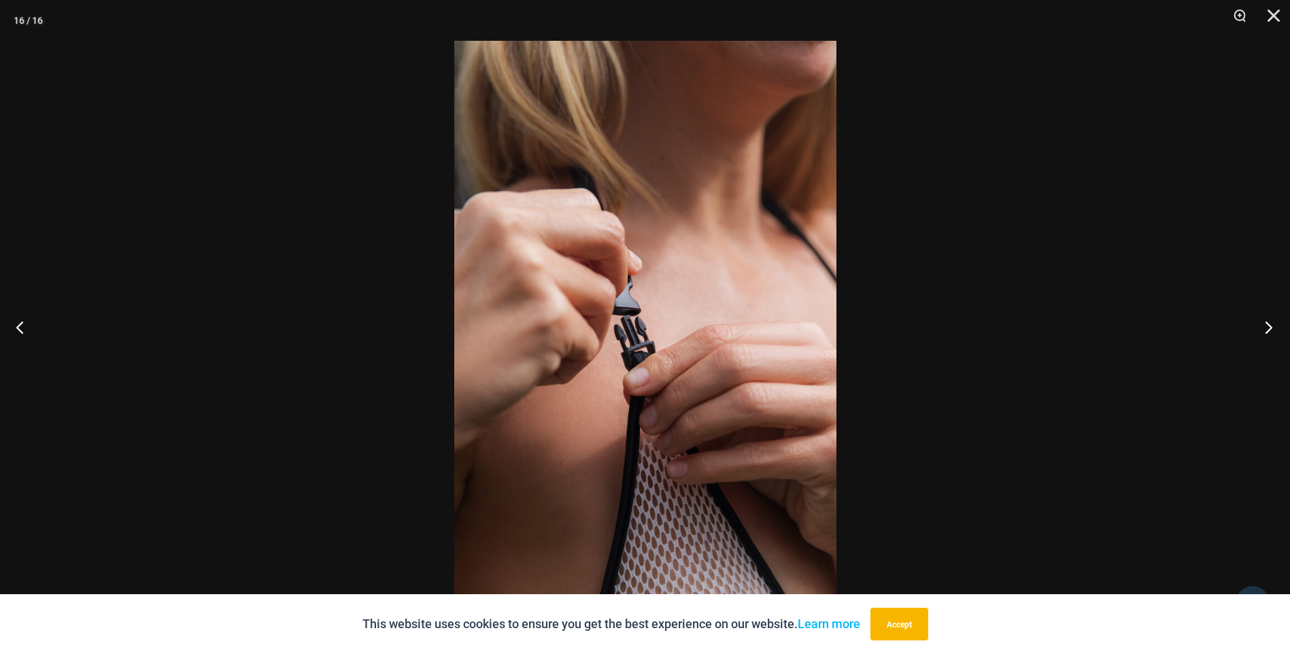
click at [1272, 327] on button "Next" at bounding box center [1264, 327] width 51 height 68
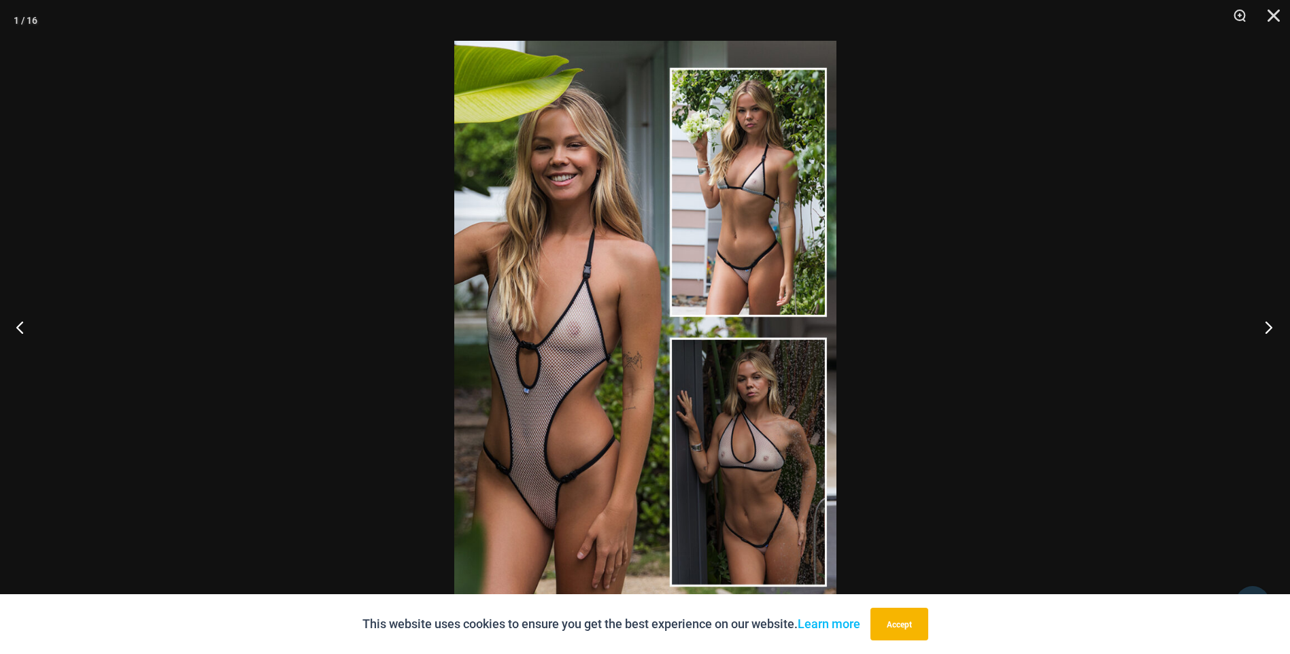
click at [1271, 327] on button "Next" at bounding box center [1264, 327] width 51 height 68
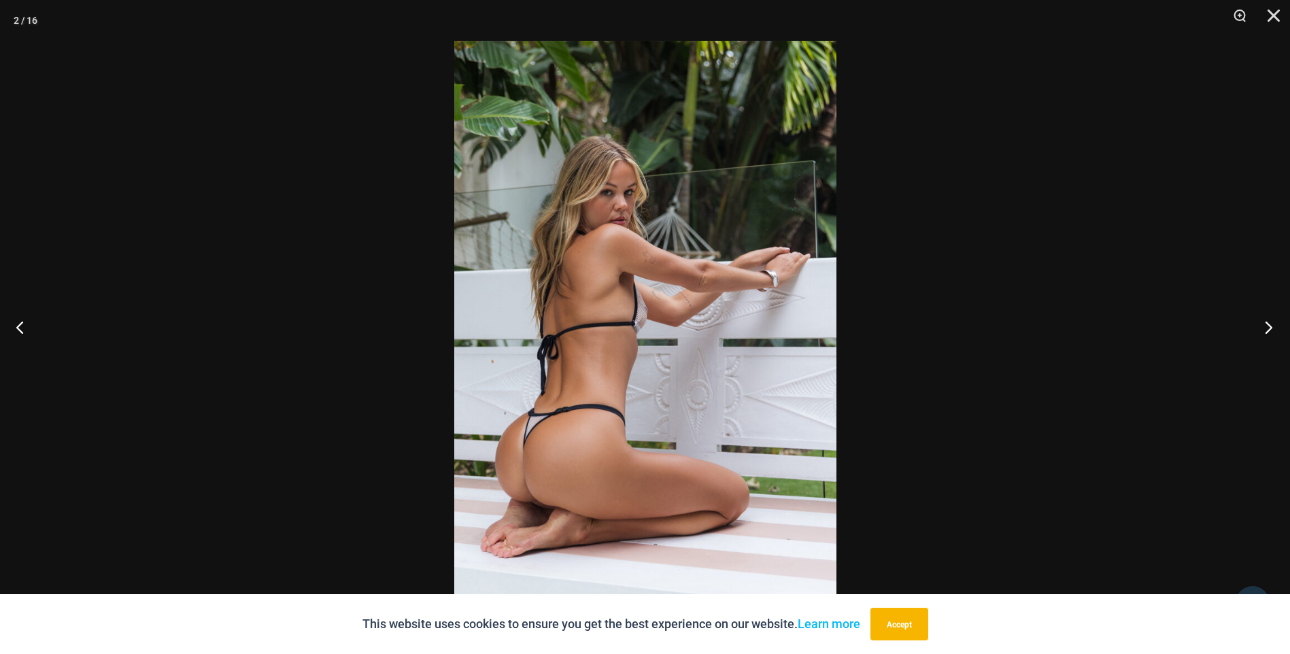
click at [1271, 327] on button "Next" at bounding box center [1264, 327] width 51 height 68
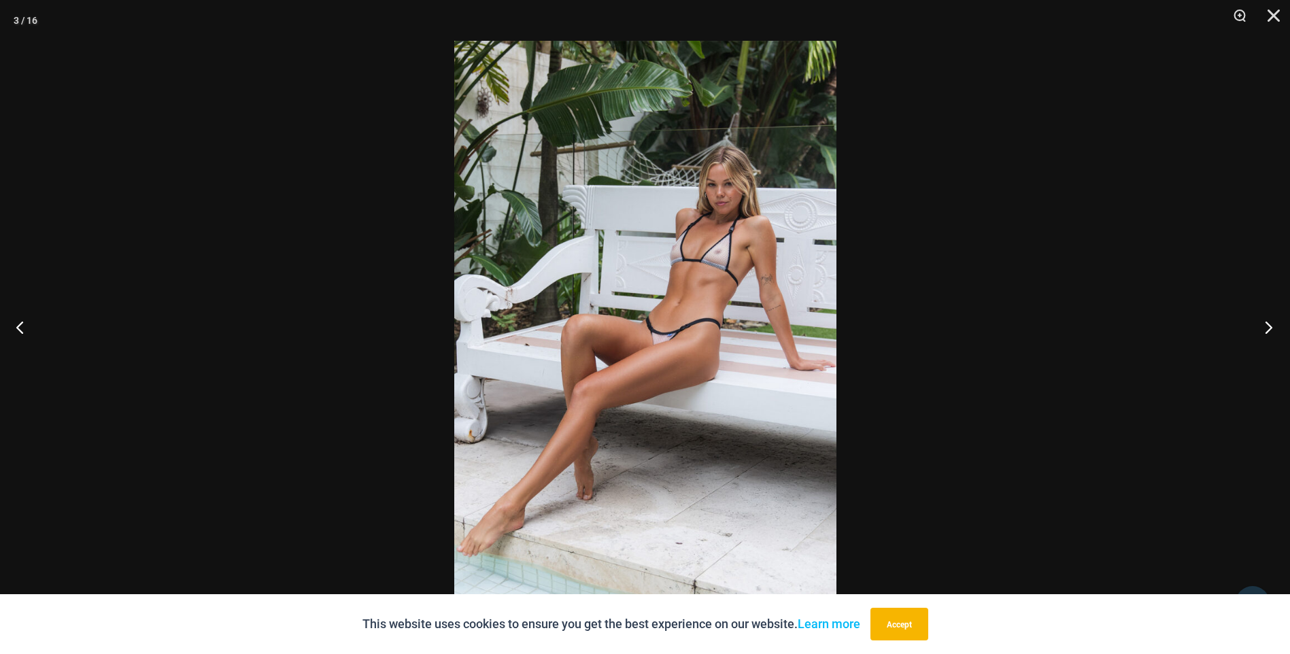
click at [1271, 327] on button "Next" at bounding box center [1264, 327] width 51 height 68
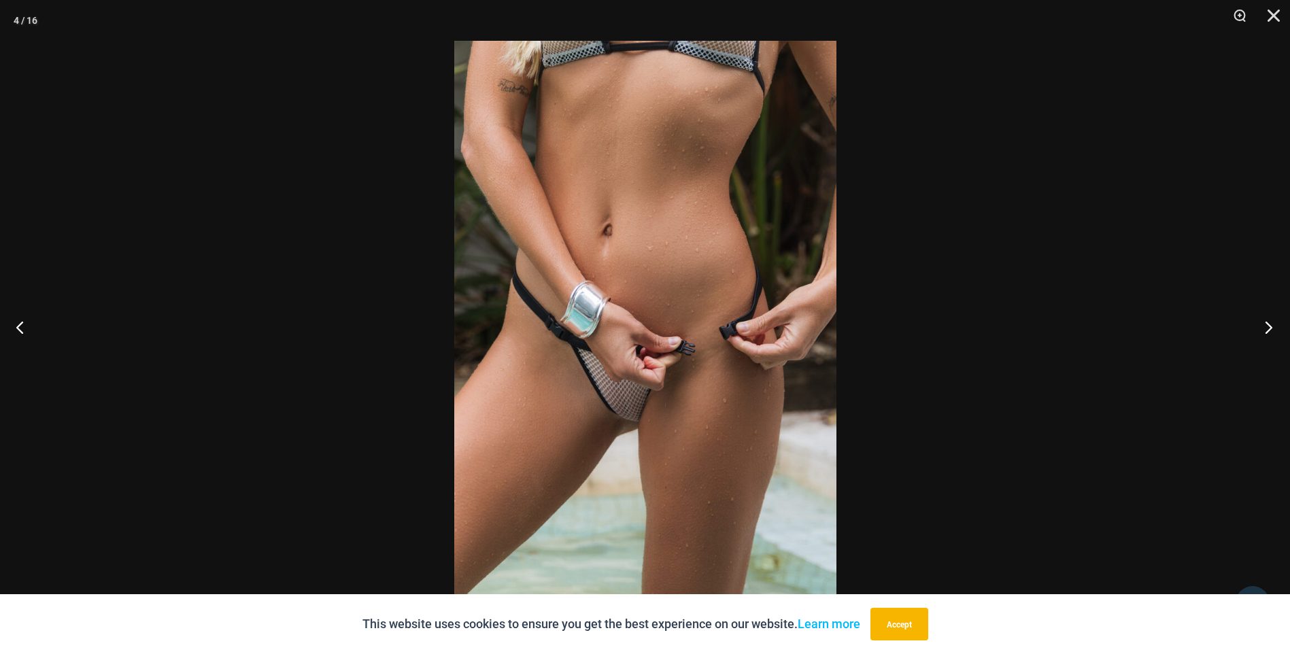
click at [1271, 327] on button "Next" at bounding box center [1264, 327] width 51 height 68
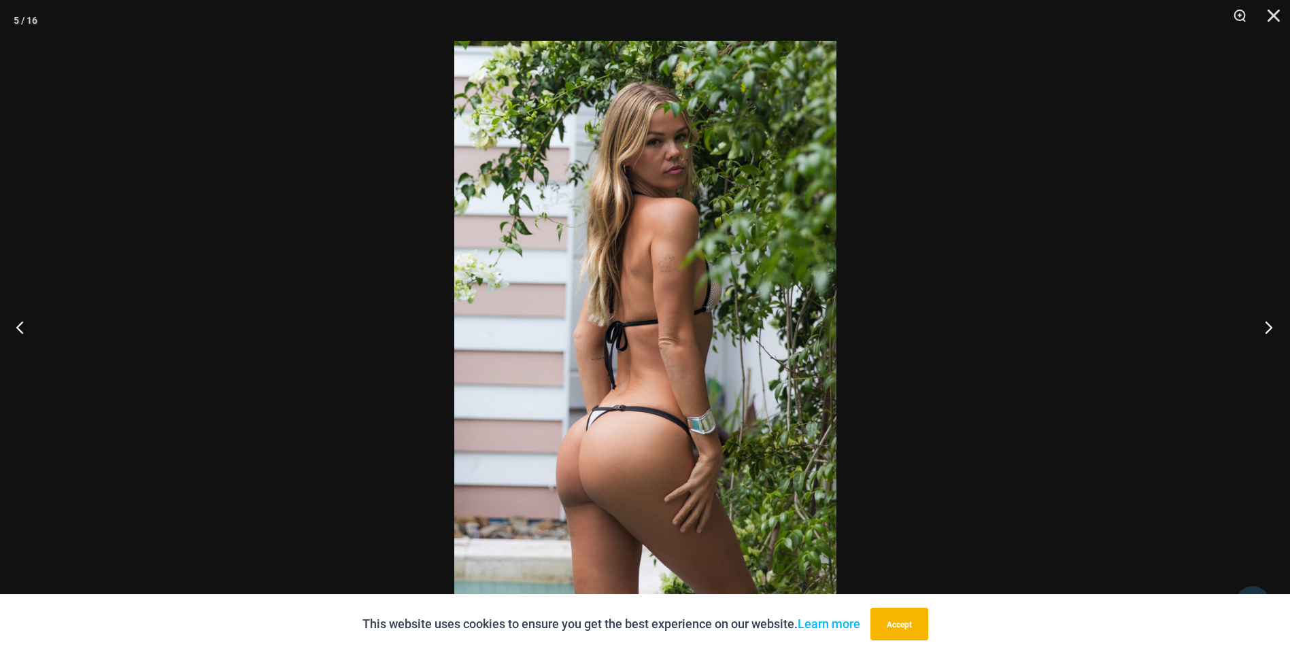
click at [1271, 327] on button "Next" at bounding box center [1264, 327] width 51 height 68
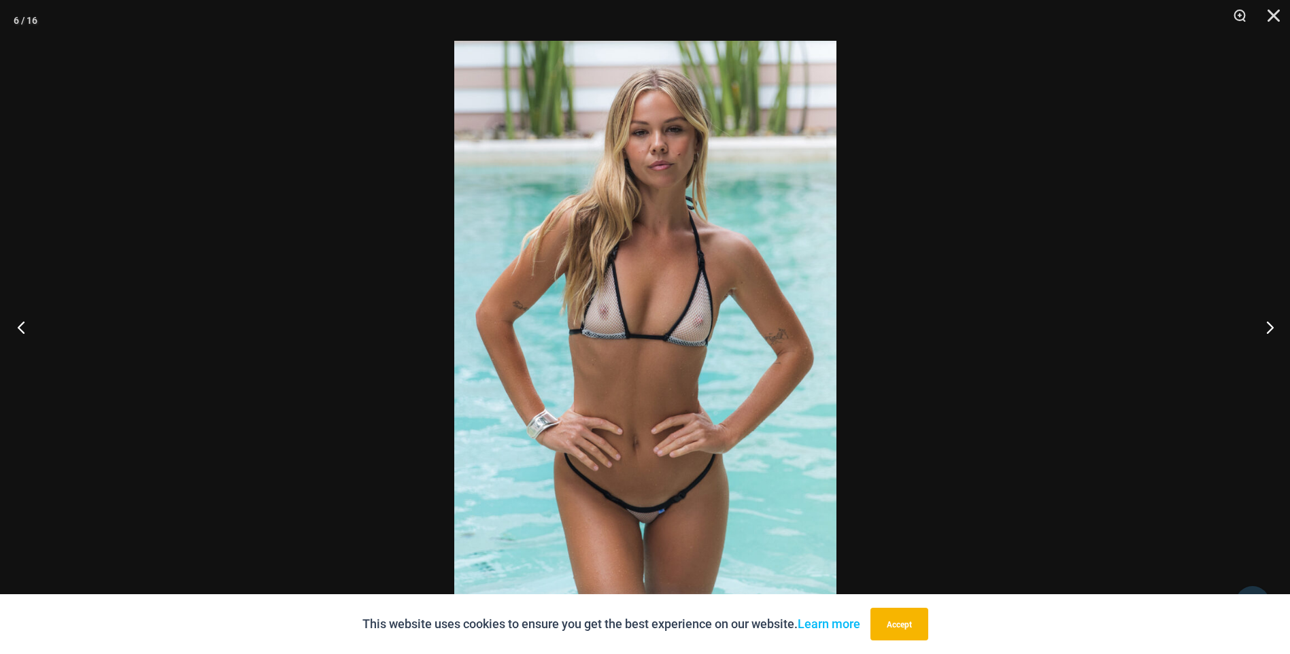
click at [25, 333] on button "Previous" at bounding box center [25, 327] width 51 height 68
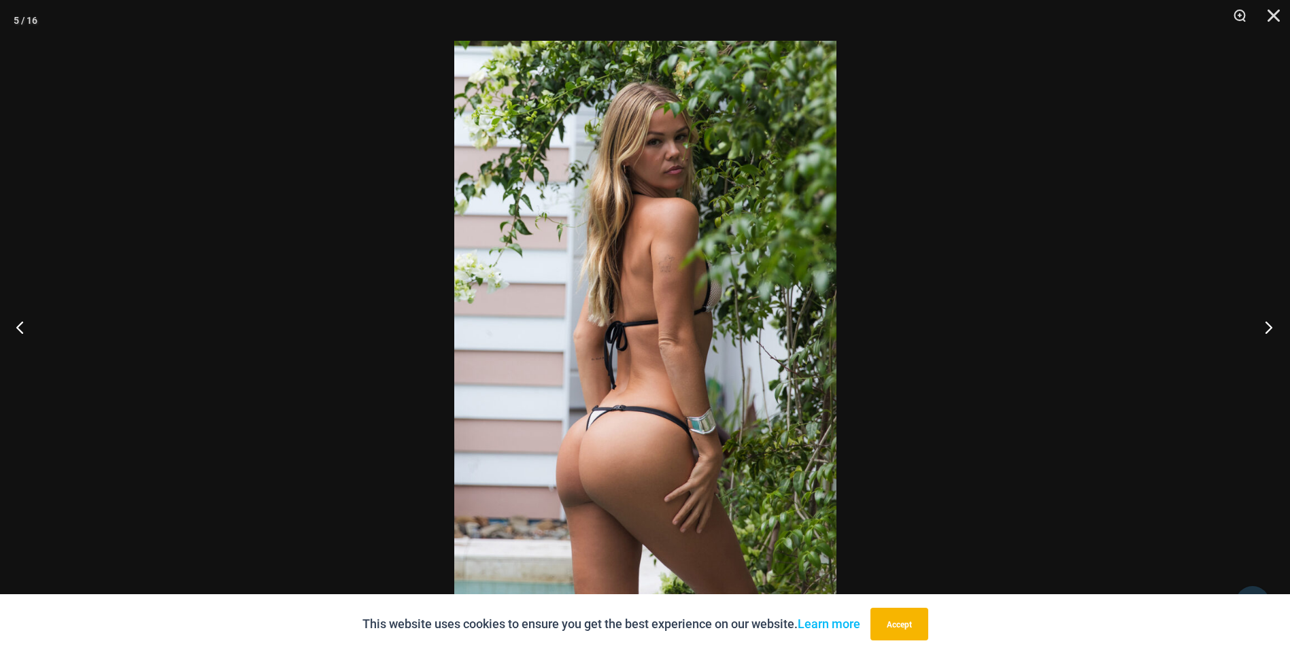
click at [1268, 330] on button "Next" at bounding box center [1264, 327] width 51 height 68
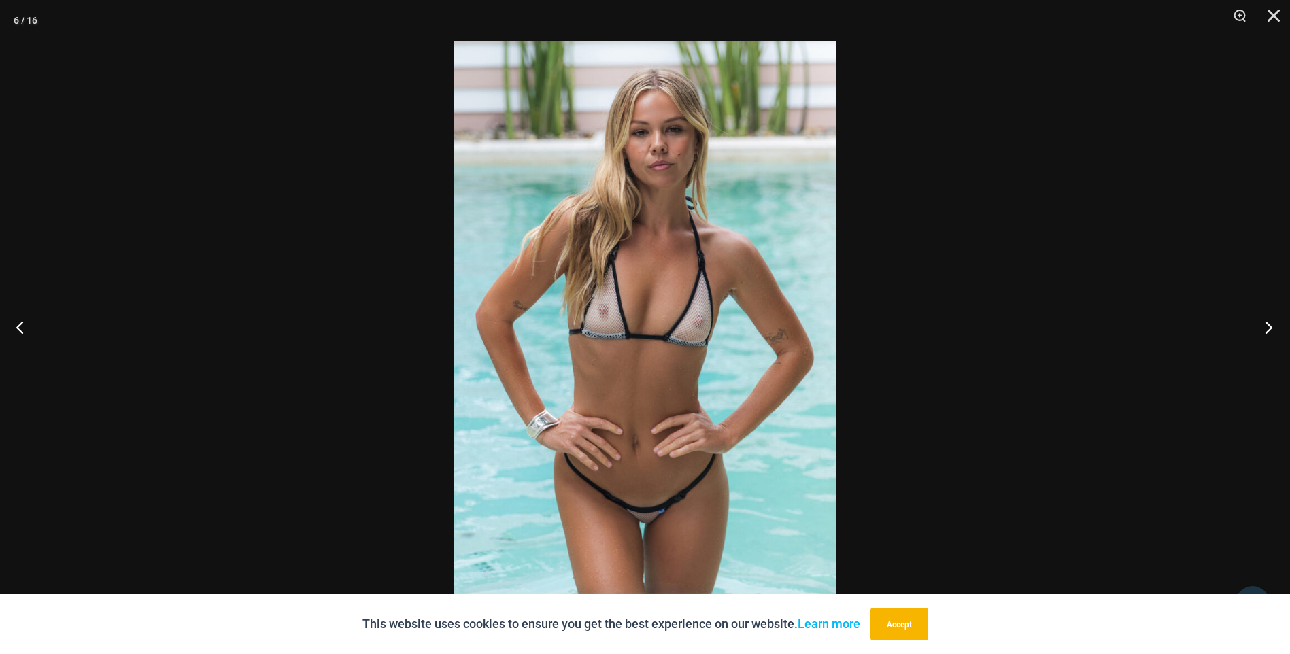
click at [1268, 330] on button "Next" at bounding box center [1264, 327] width 51 height 68
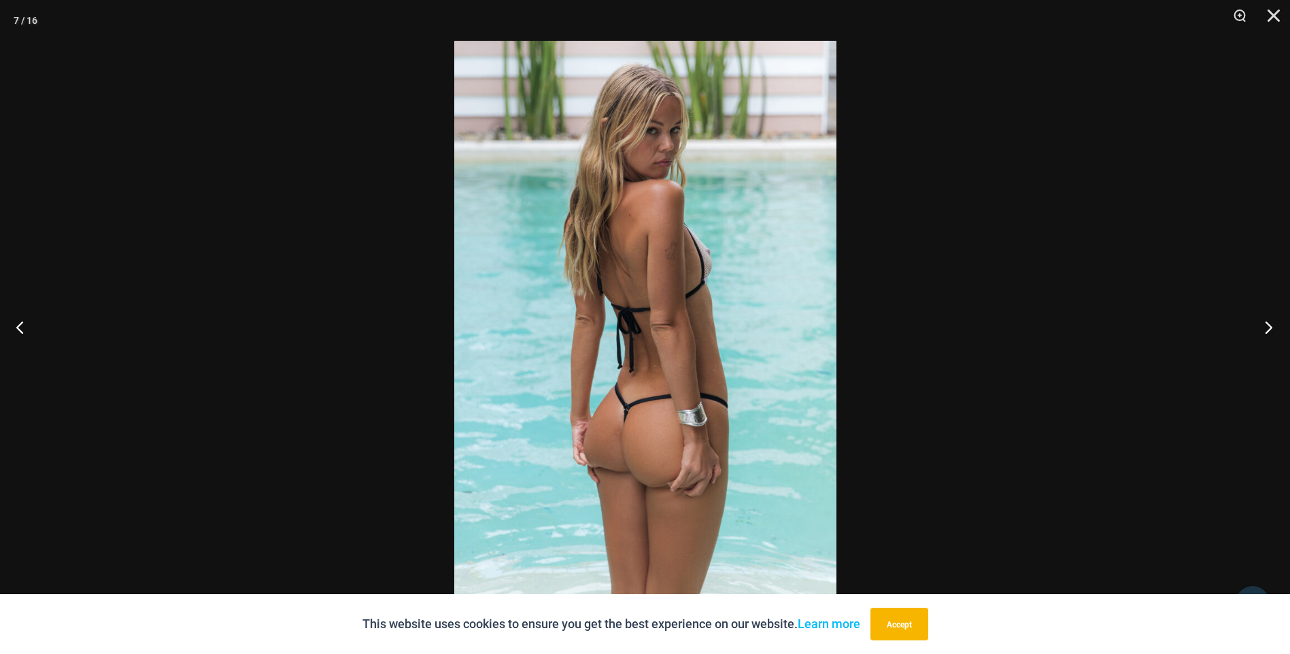
click at [1268, 330] on button "Next" at bounding box center [1264, 327] width 51 height 68
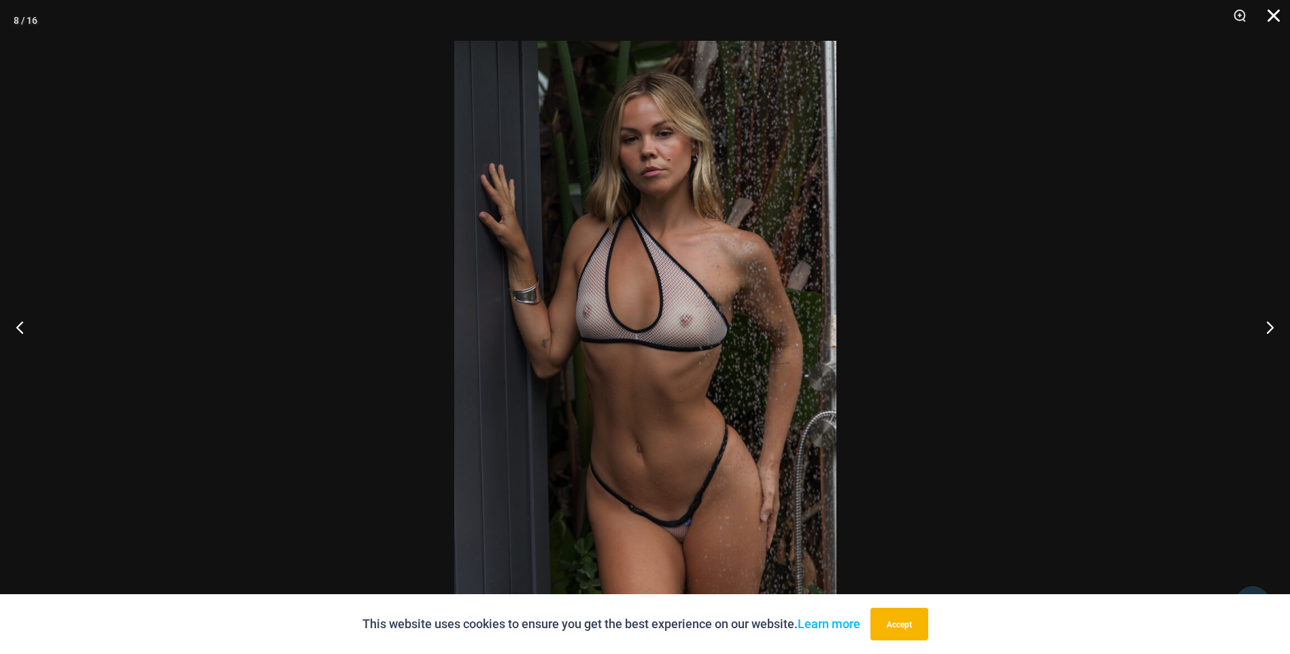
click at [1272, 19] on button "Close" at bounding box center [1269, 20] width 34 height 41
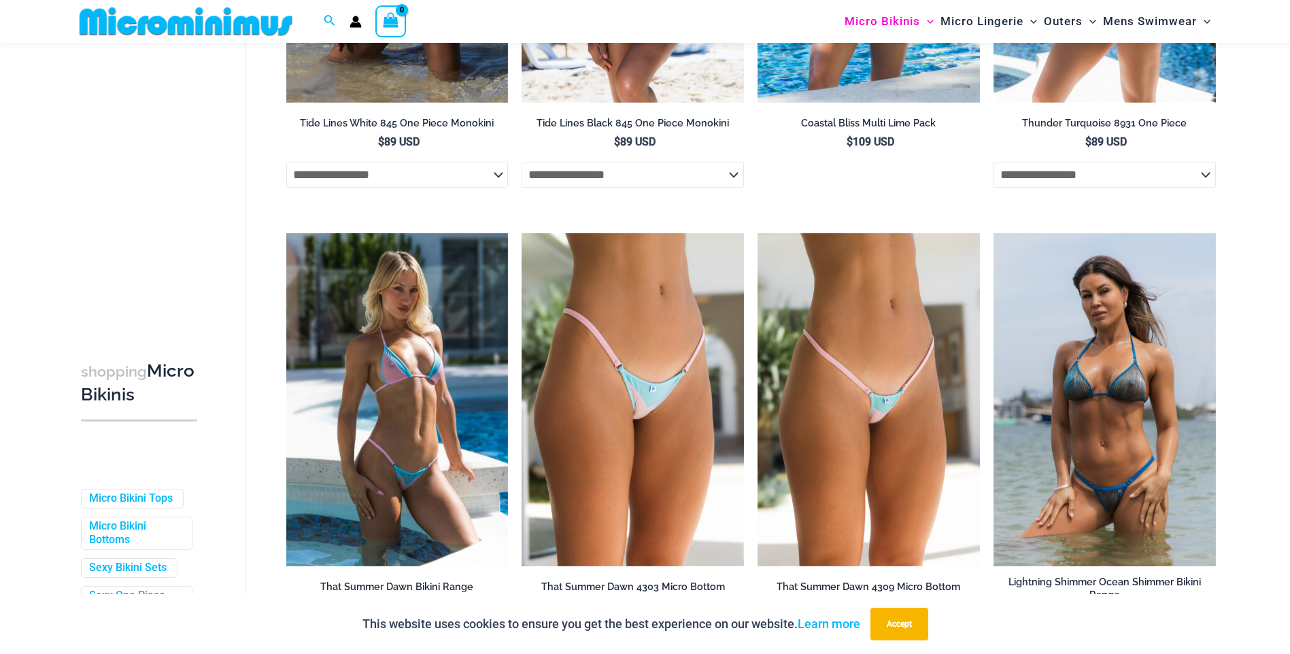
scroll to position [2715, 0]
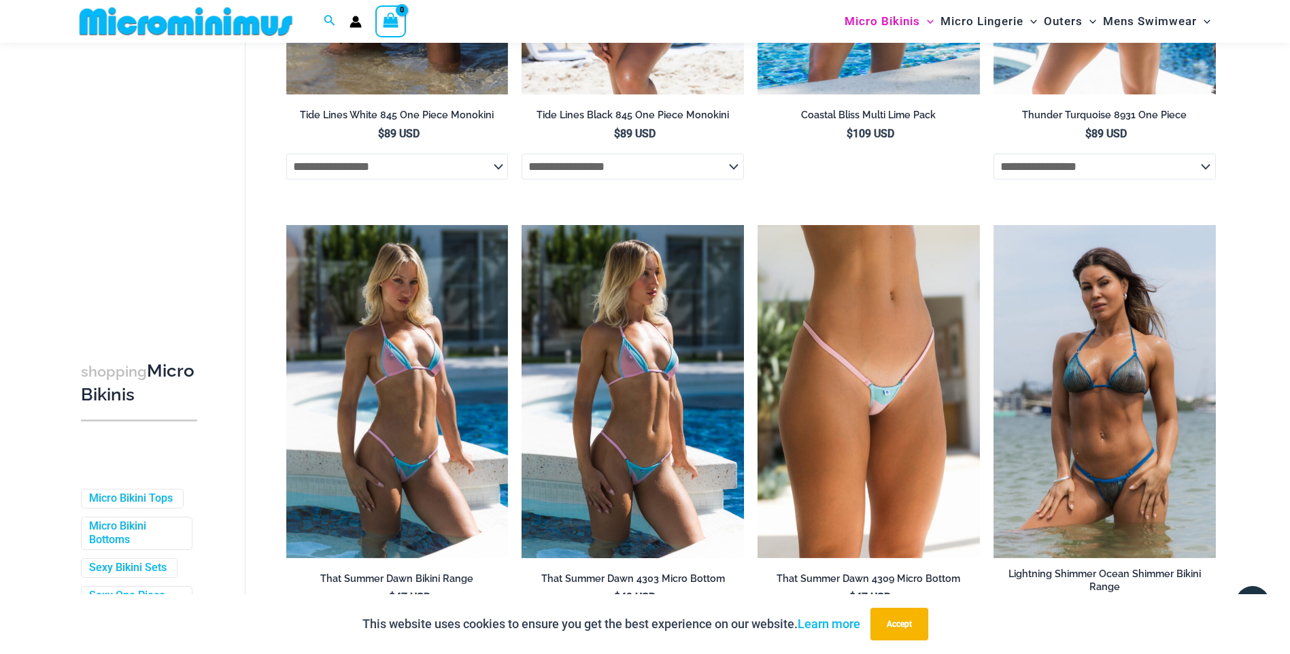
click at [587, 338] on img at bounding box center [632, 391] width 222 height 333
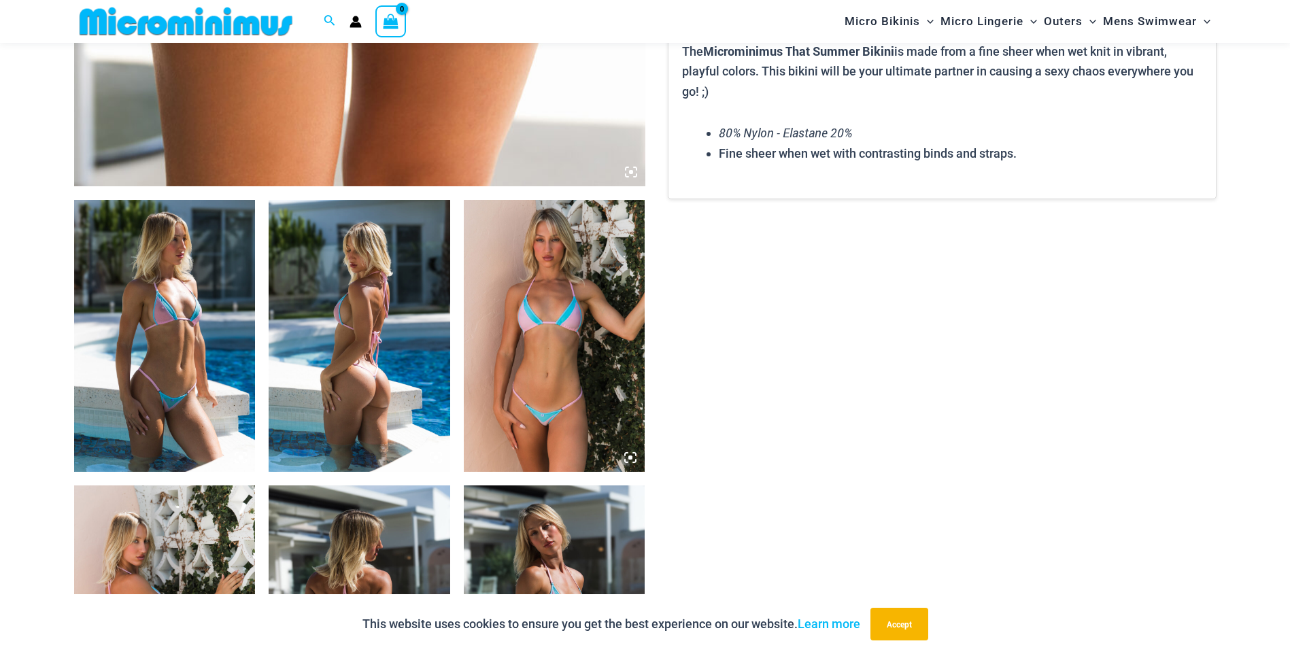
scroll to position [1088, 0]
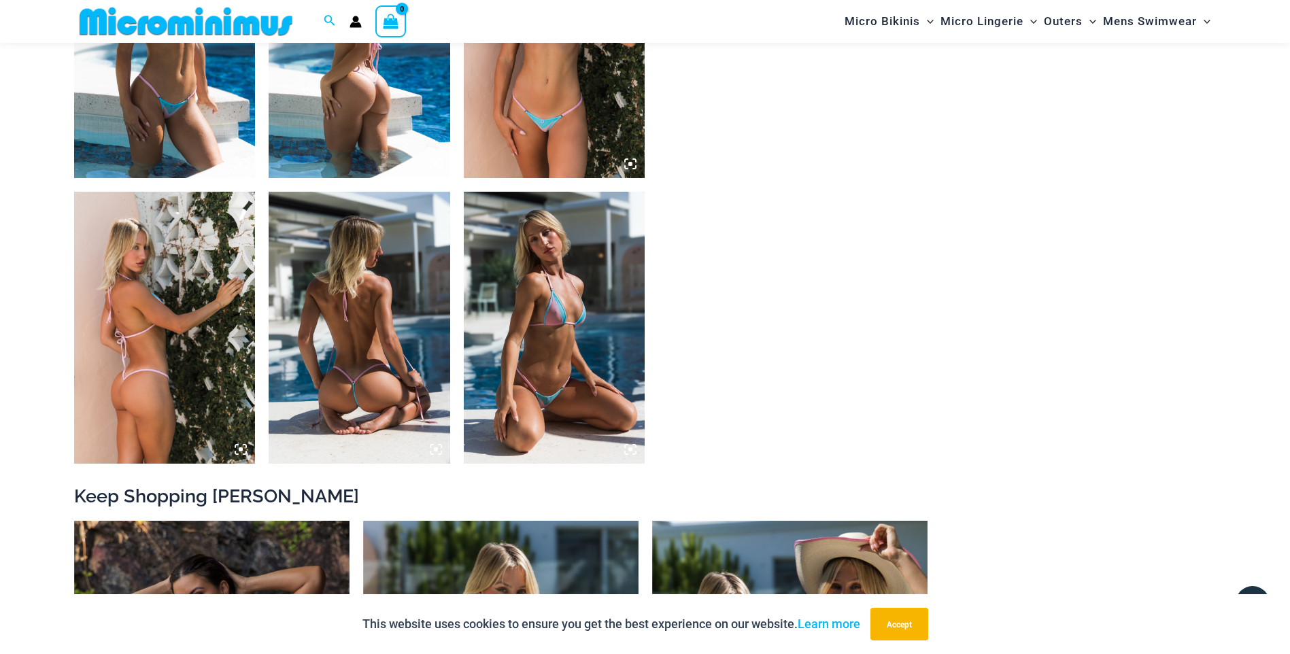
click at [346, 358] on img at bounding box center [360, 328] width 182 height 272
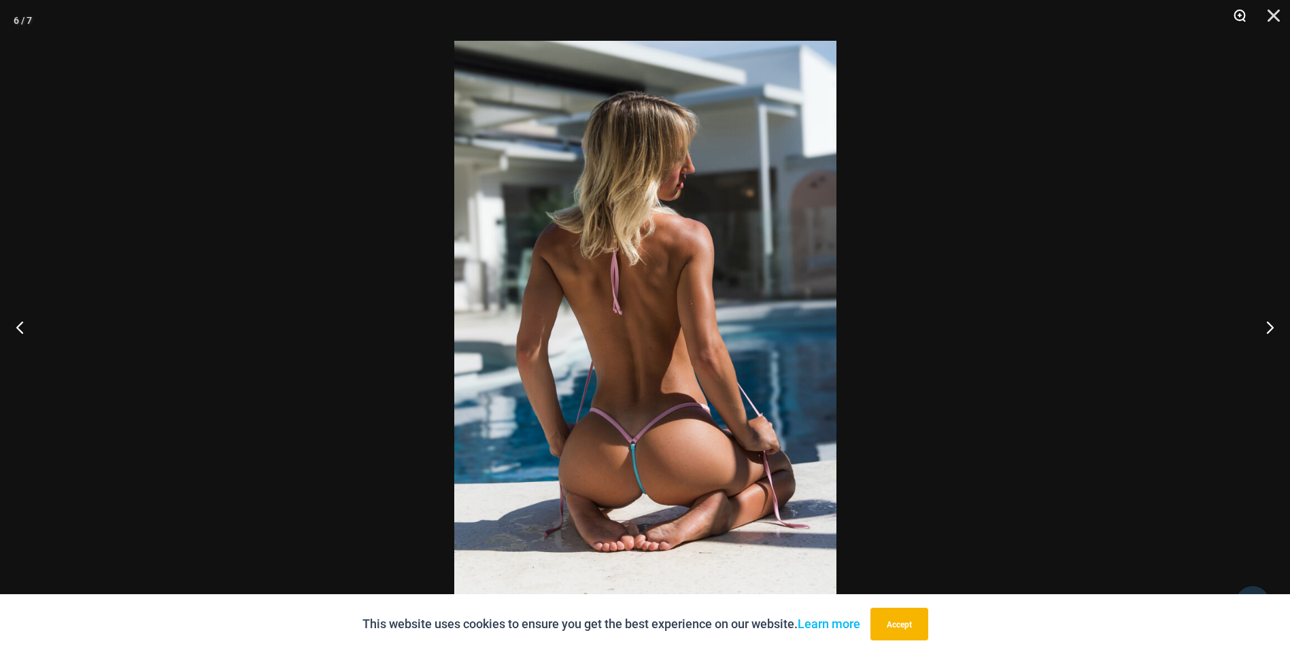
click at [1235, 18] on button "Zoom" at bounding box center [1235, 20] width 34 height 41
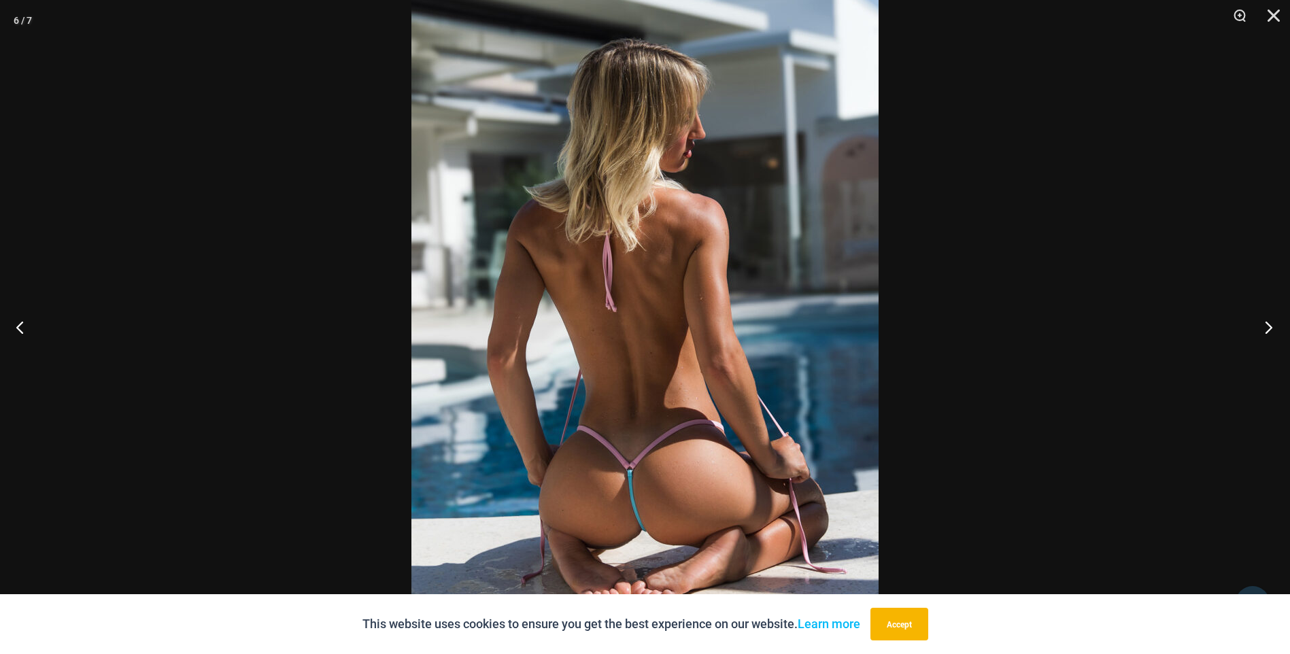
click at [1274, 335] on button "Next" at bounding box center [1264, 327] width 51 height 68
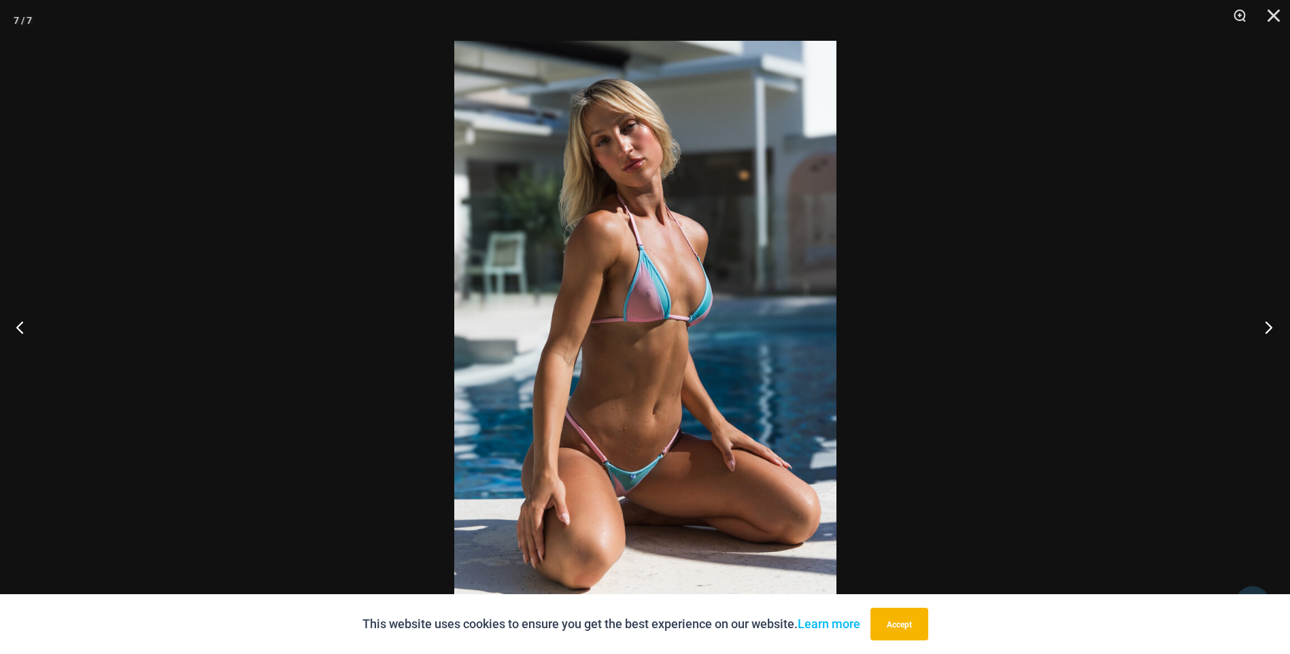
click at [1274, 335] on button "Next" at bounding box center [1264, 327] width 51 height 68
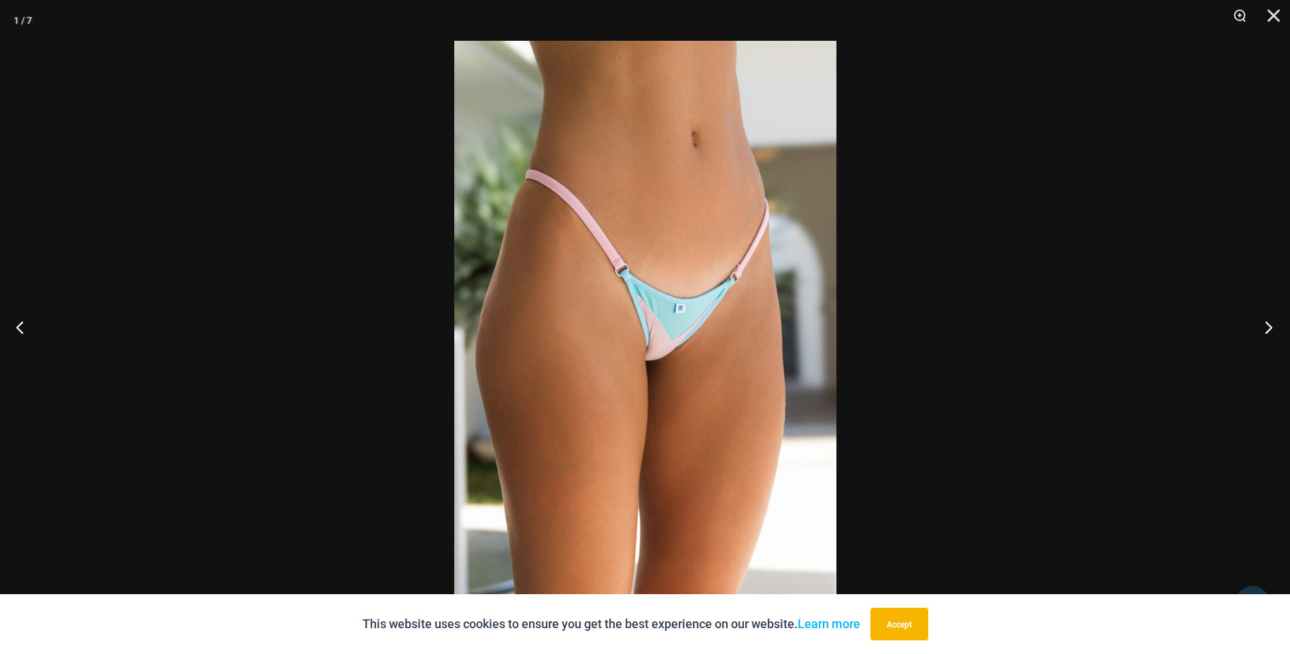
click at [1274, 335] on button "Next" at bounding box center [1264, 327] width 51 height 68
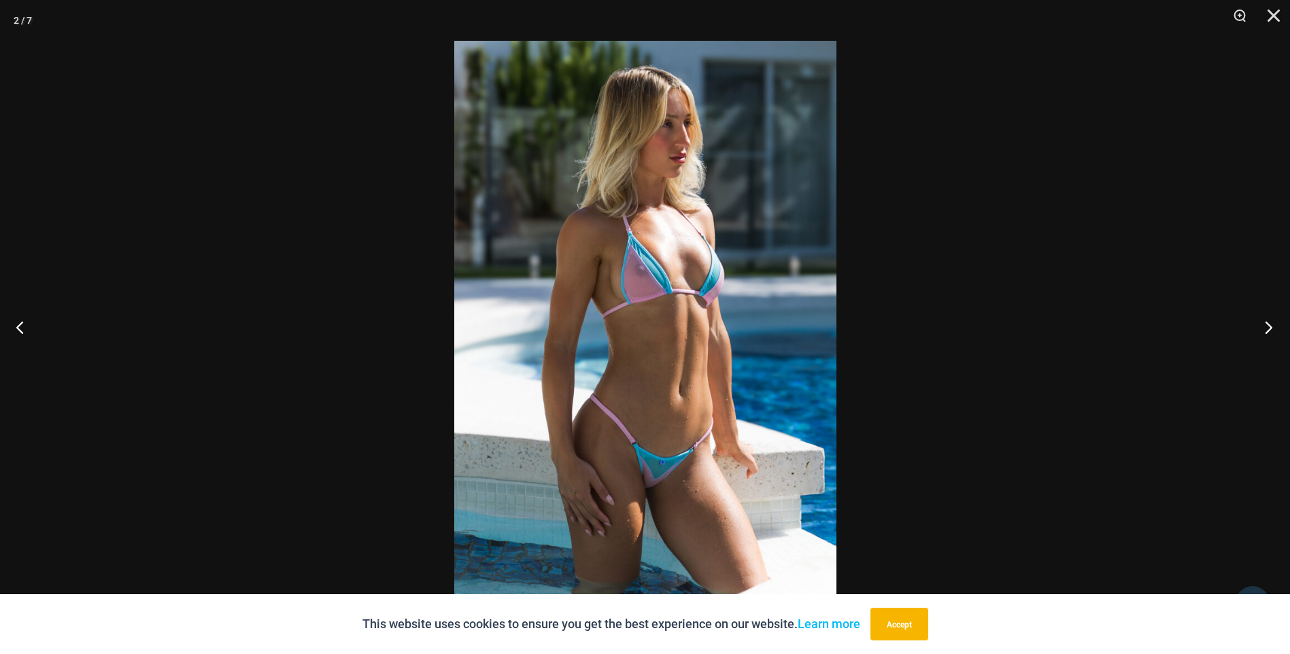
click at [1274, 335] on button "Next" at bounding box center [1264, 327] width 51 height 68
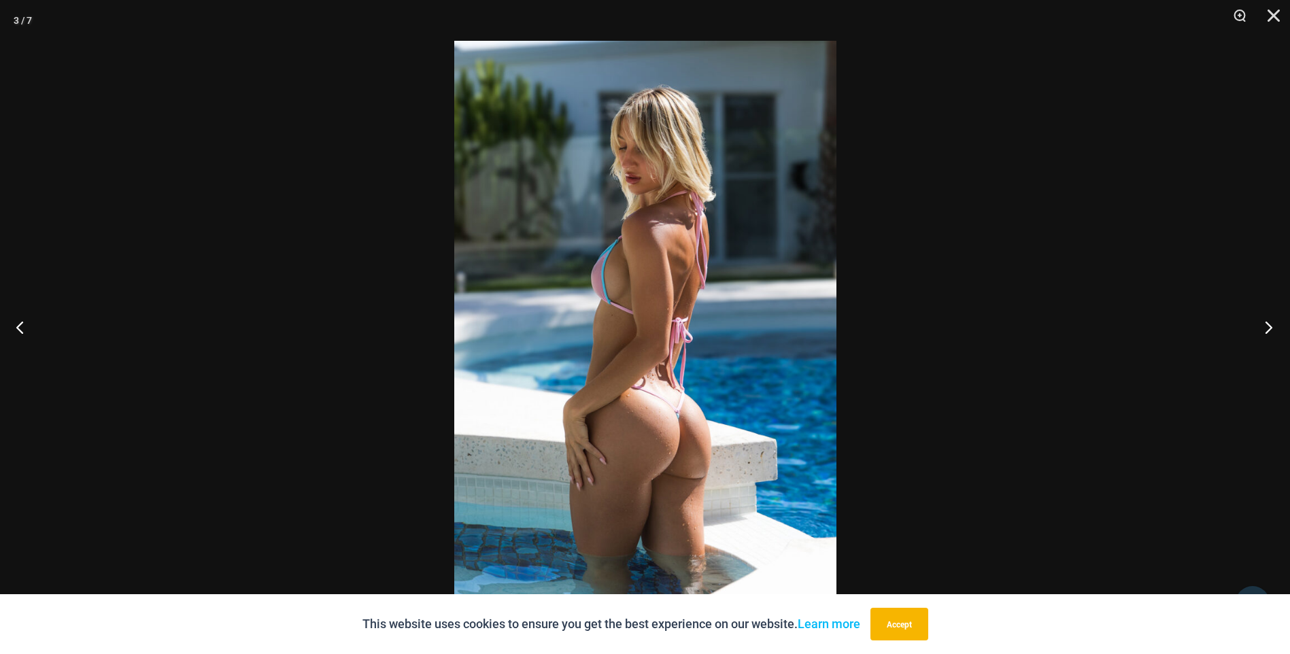
click at [1274, 335] on button "Next" at bounding box center [1264, 327] width 51 height 68
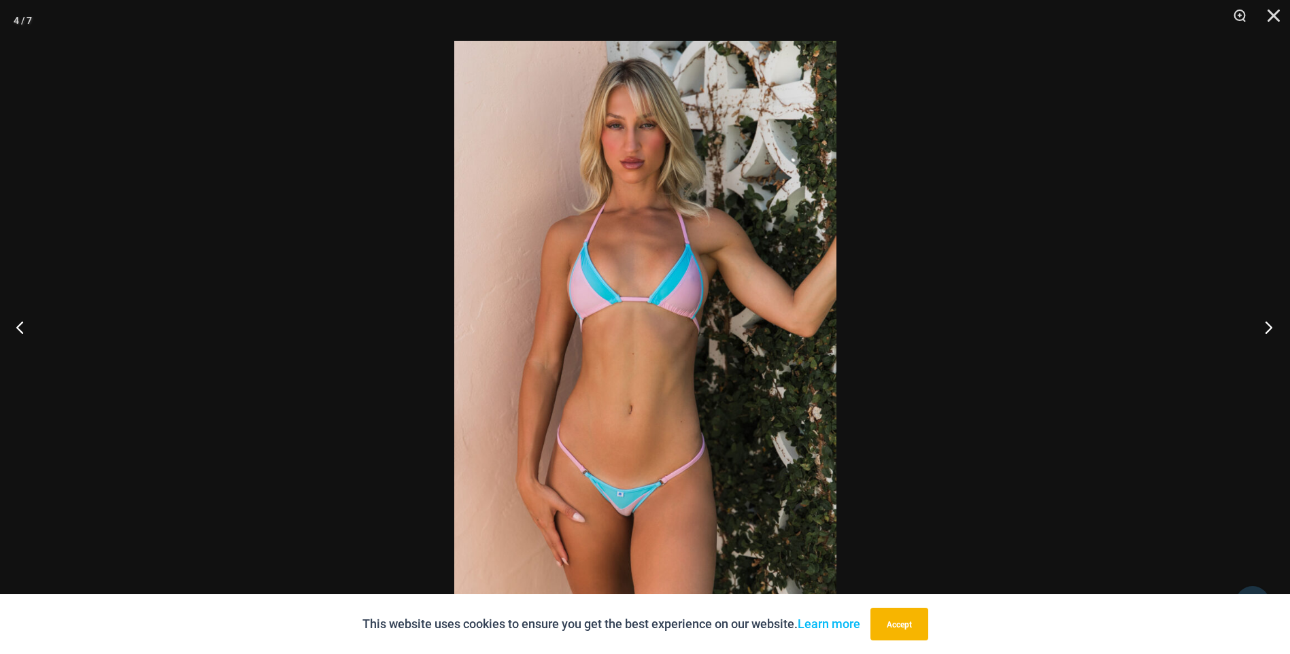
click at [1274, 335] on button "Next" at bounding box center [1264, 327] width 51 height 68
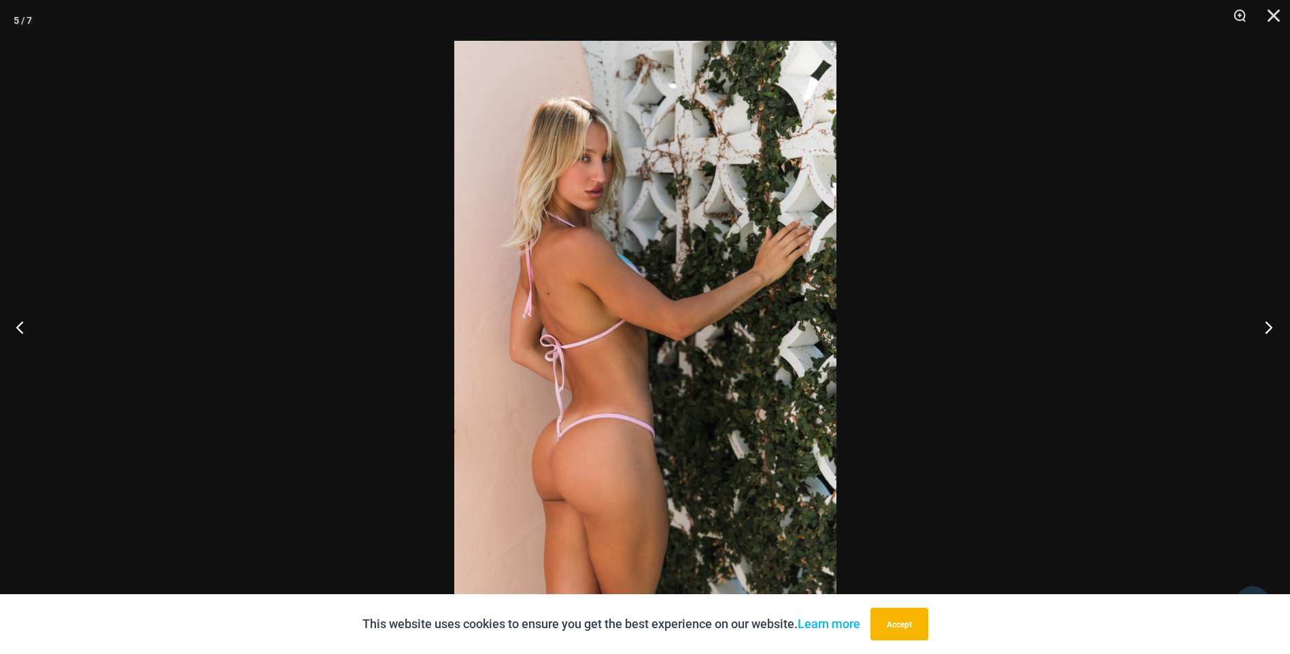
click at [1274, 335] on button "Next" at bounding box center [1264, 327] width 51 height 68
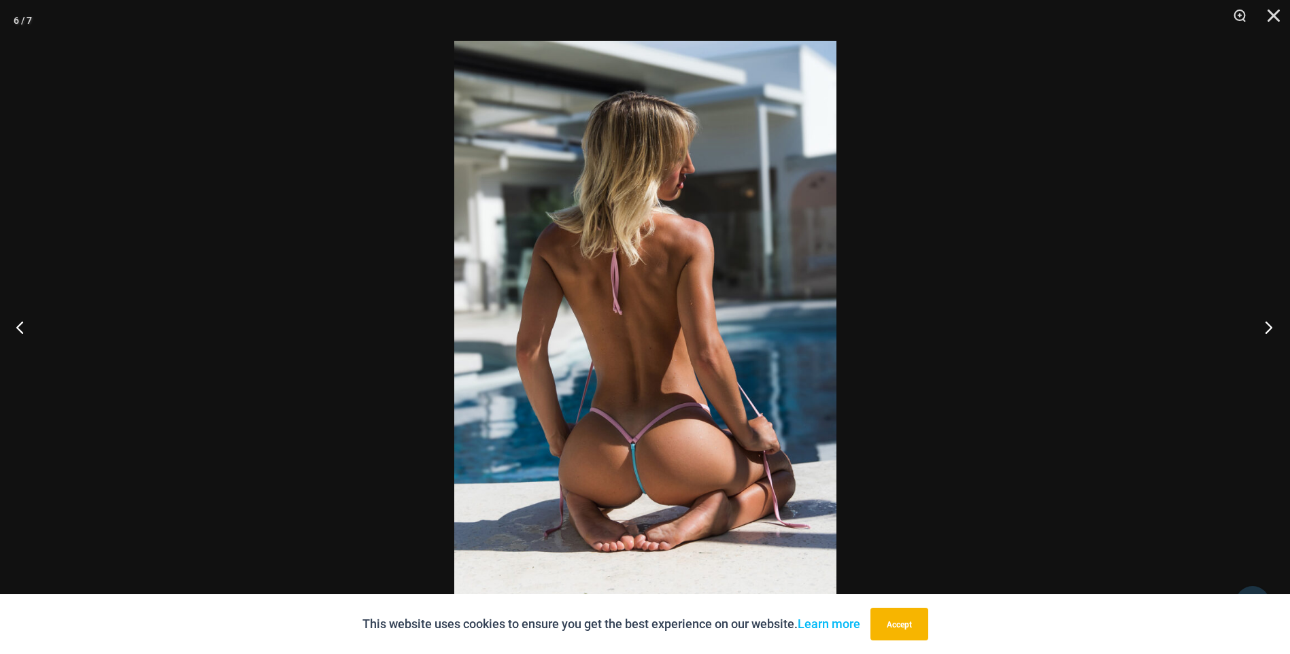
click at [1274, 335] on button "Next" at bounding box center [1264, 327] width 51 height 68
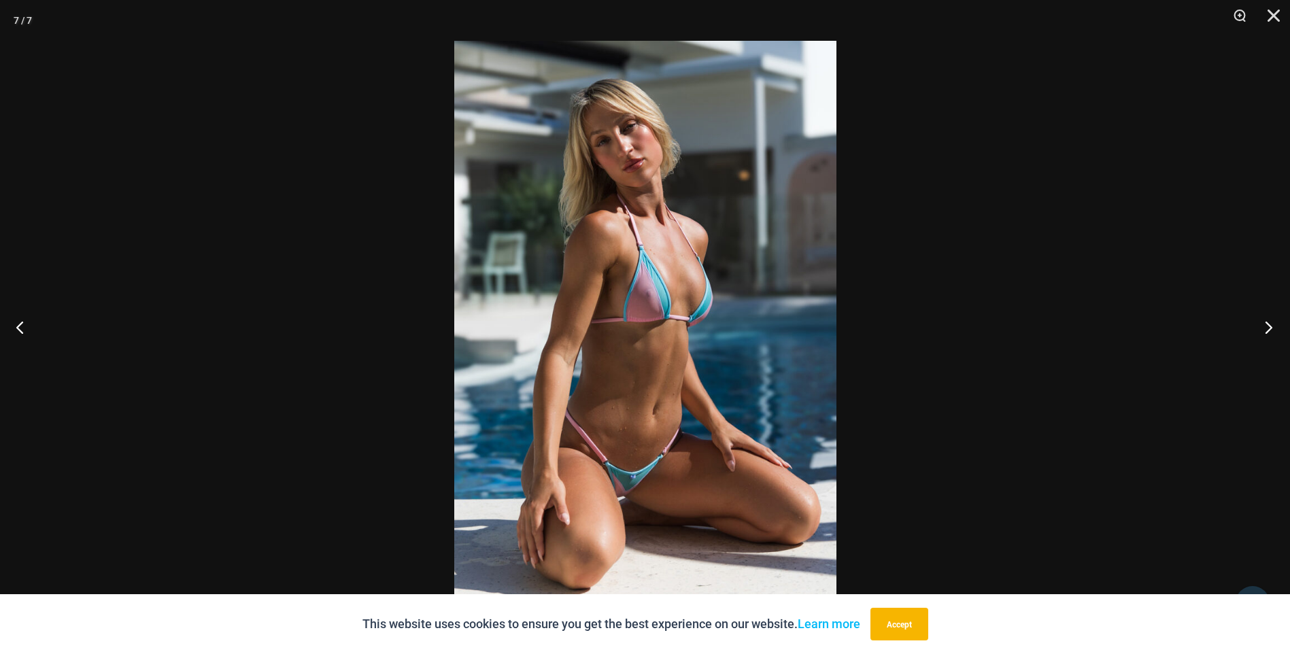
click at [1274, 335] on button "Next" at bounding box center [1264, 327] width 51 height 68
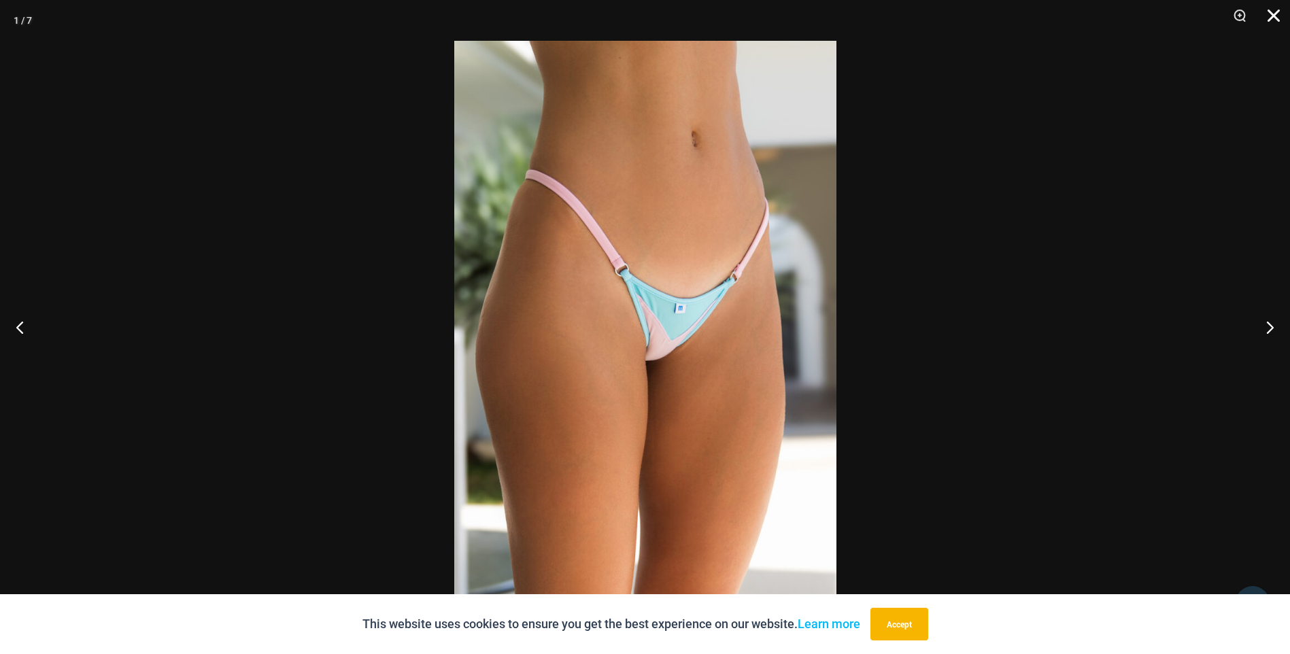
click at [1275, 22] on button "Close" at bounding box center [1269, 20] width 34 height 41
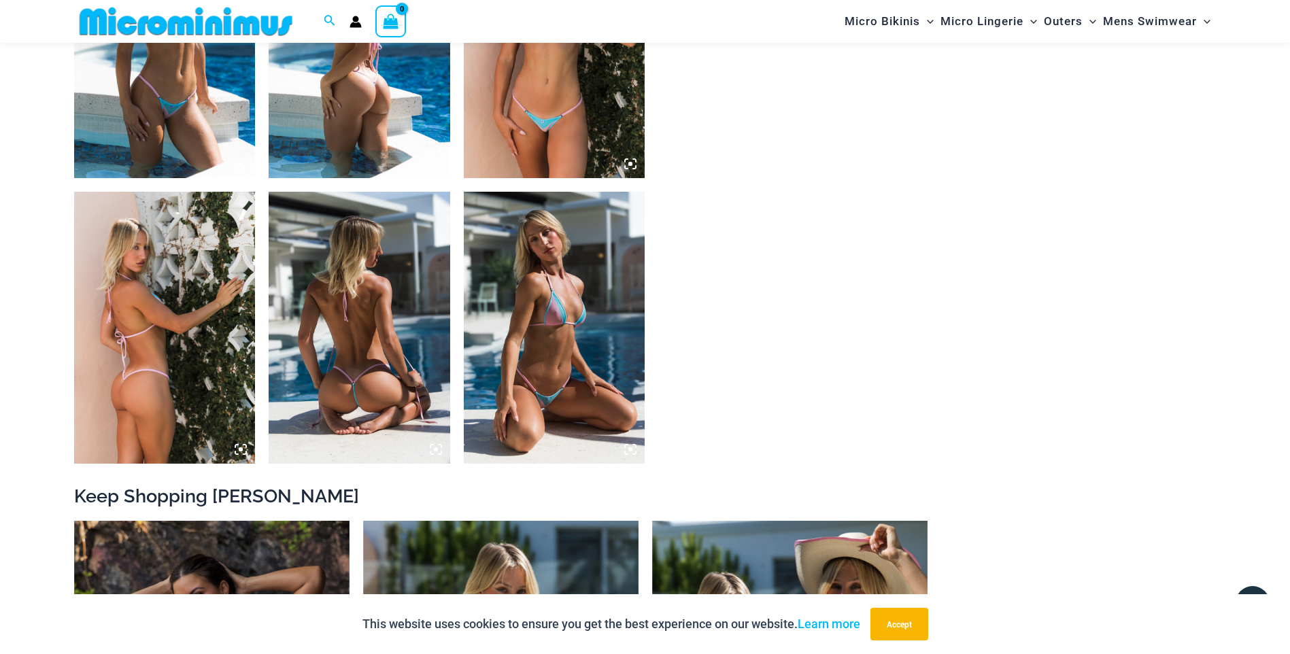
drag, startPoint x: 1079, startPoint y: 235, endPoint x: 1035, endPoint y: 281, distance: 64.0
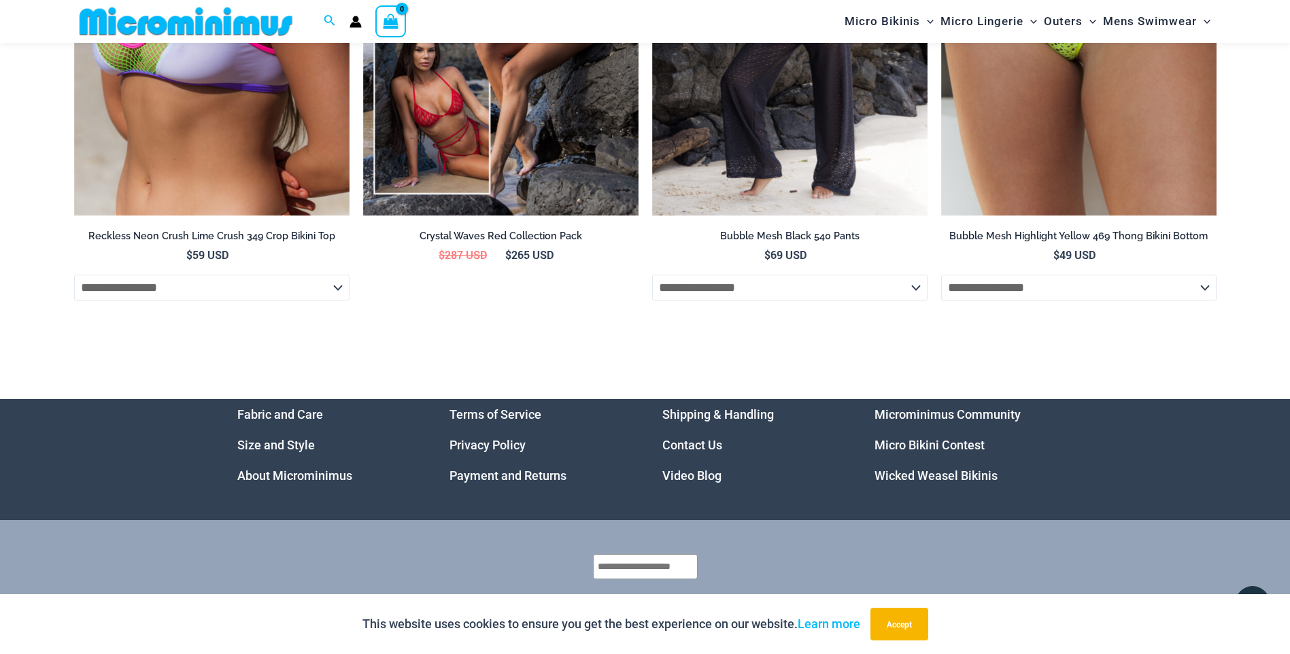
scroll to position [4604, 0]
